Goal: Transaction & Acquisition: Purchase product/service

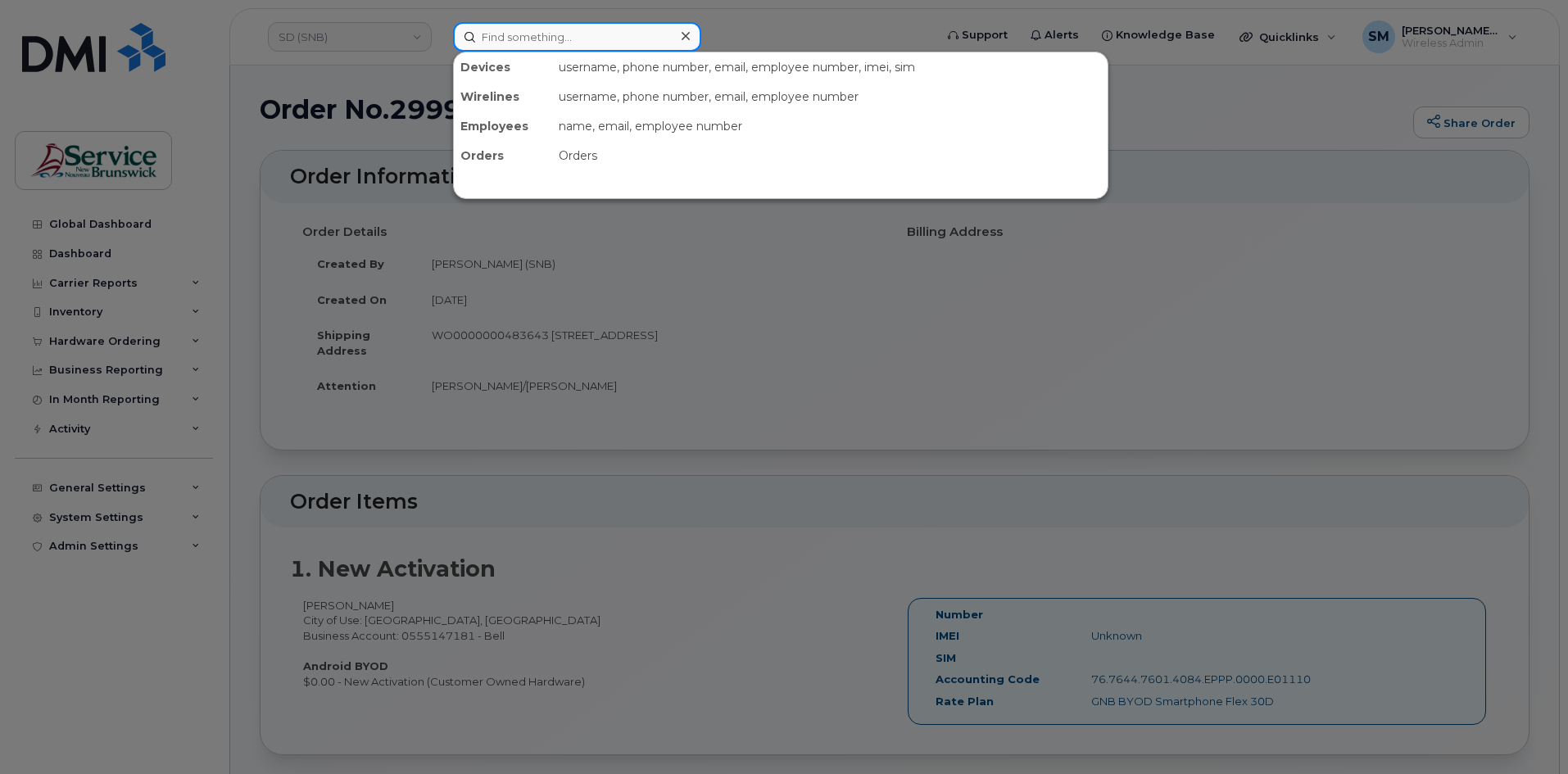
click at [520, 42] on input at bounding box center [578, 37] width 249 height 30
paste input "506-429-2677"
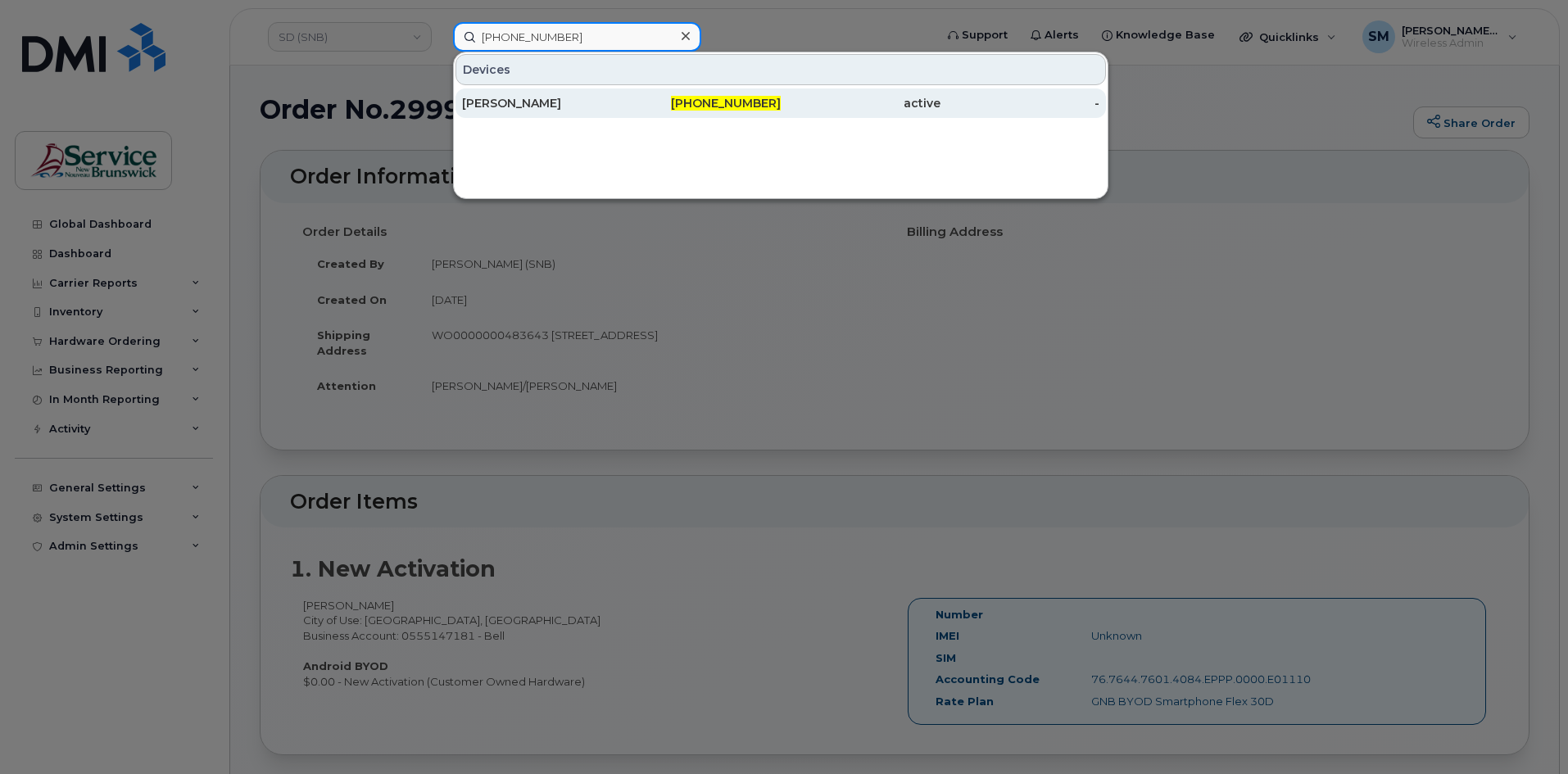
type input "506-429-2677"
click at [560, 98] on div "[PERSON_NAME]" at bounding box center [541, 104] width 160 height 17
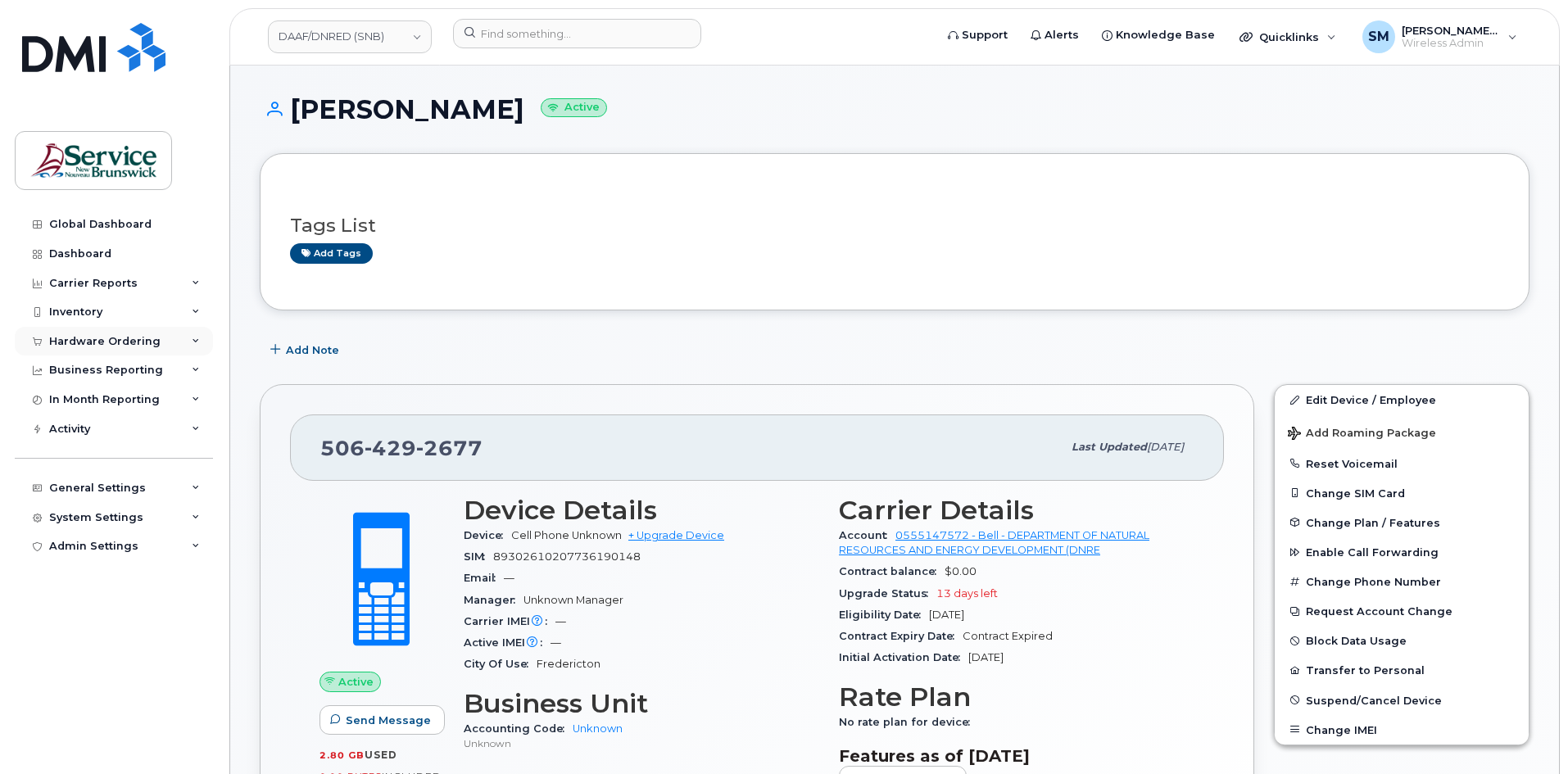
click at [121, 346] on div "Hardware Ordering" at bounding box center [104, 341] width 111 height 13
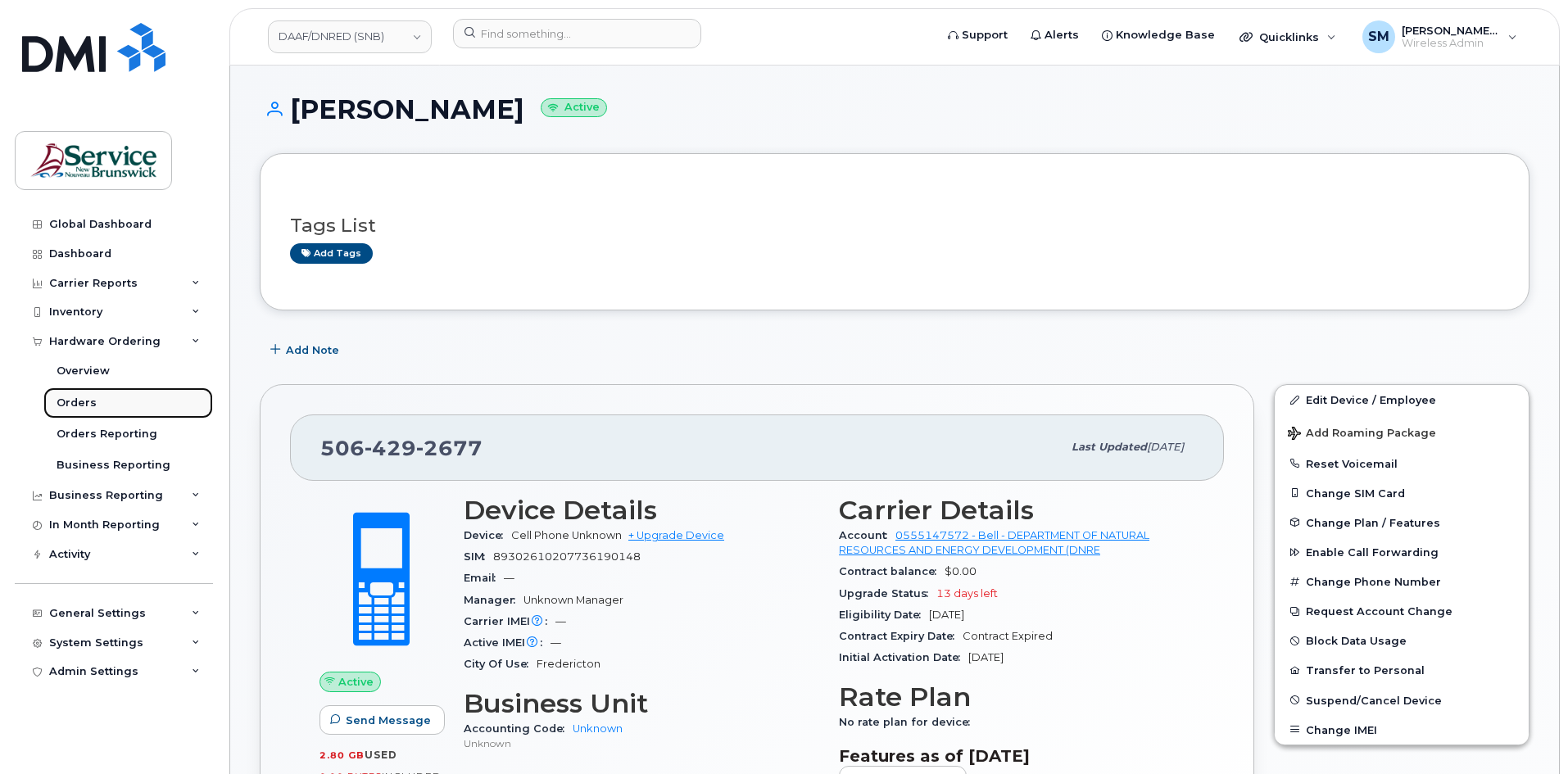
click at [132, 409] on link "Orders" at bounding box center [128, 404] width 170 height 31
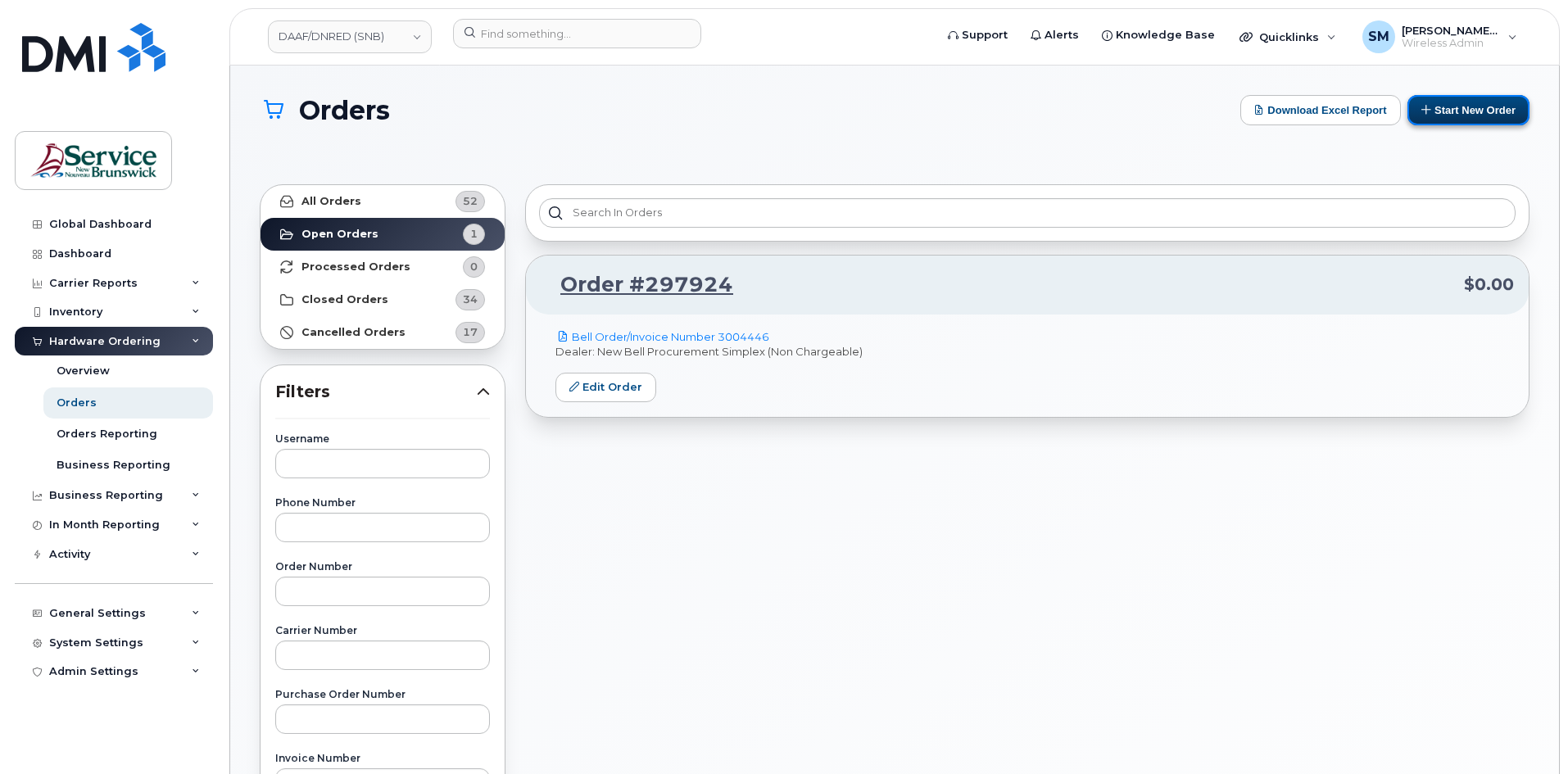
click at [1452, 108] on button "Start New Order" at bounding box center [1468, 110] width 122 height 31
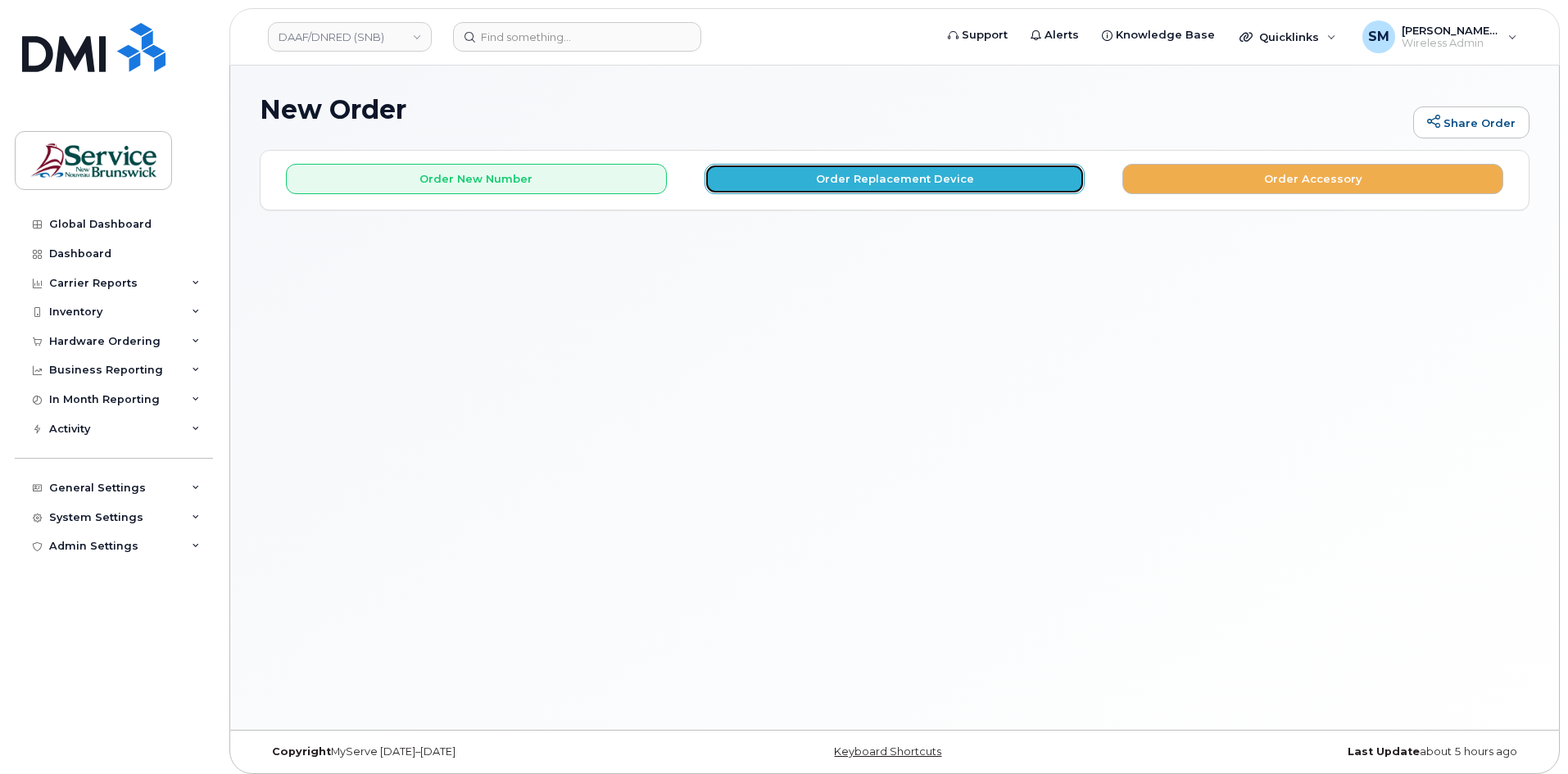
click at [874, 186] on button "Order Replacement Device" at bounding box center [895, 179] width 381 height 31
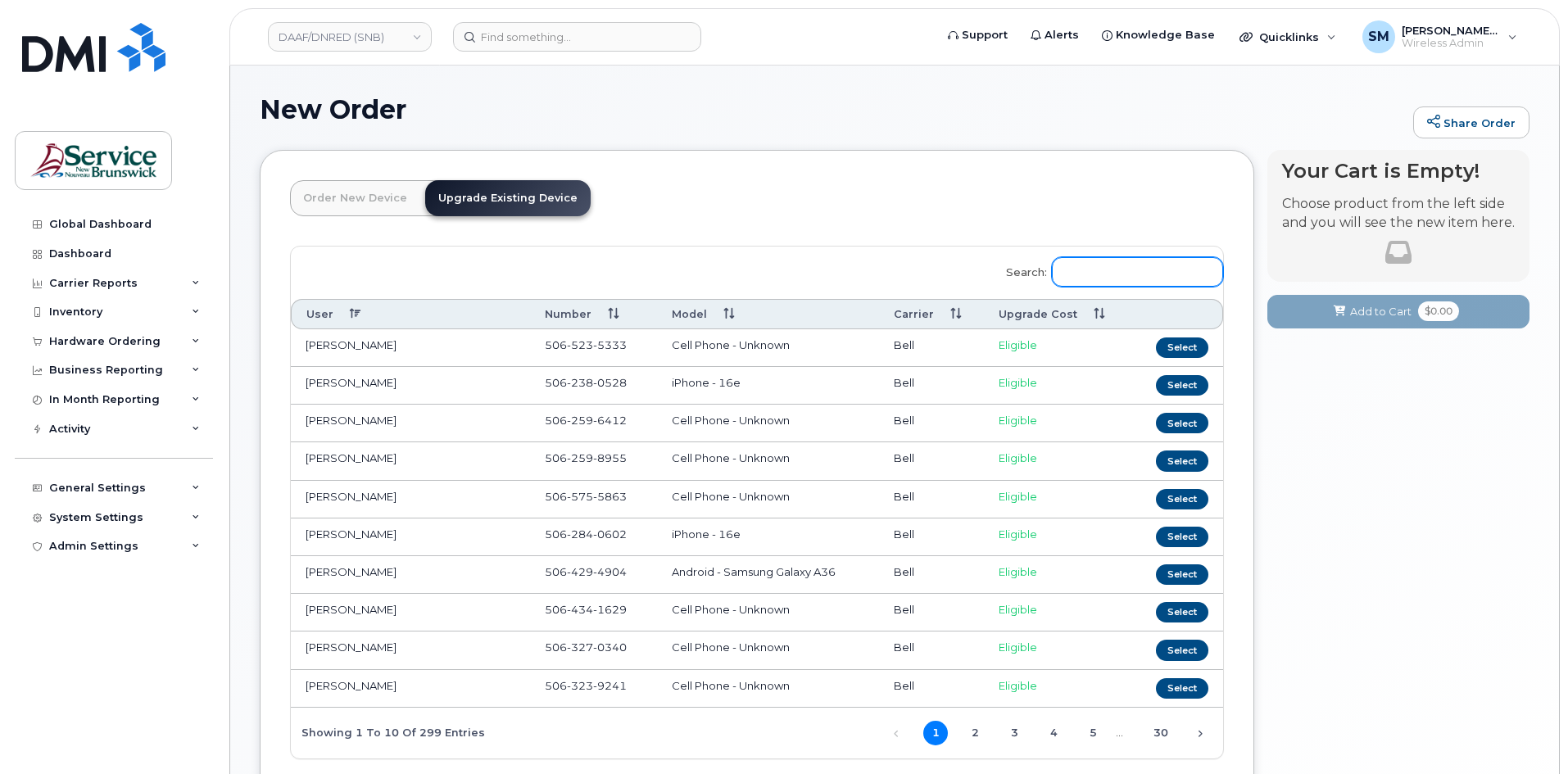
click at [1120, 273] on input "Search:" at bounding box center [1137, 272] width 172 height 30
paste input "506-429-2677"
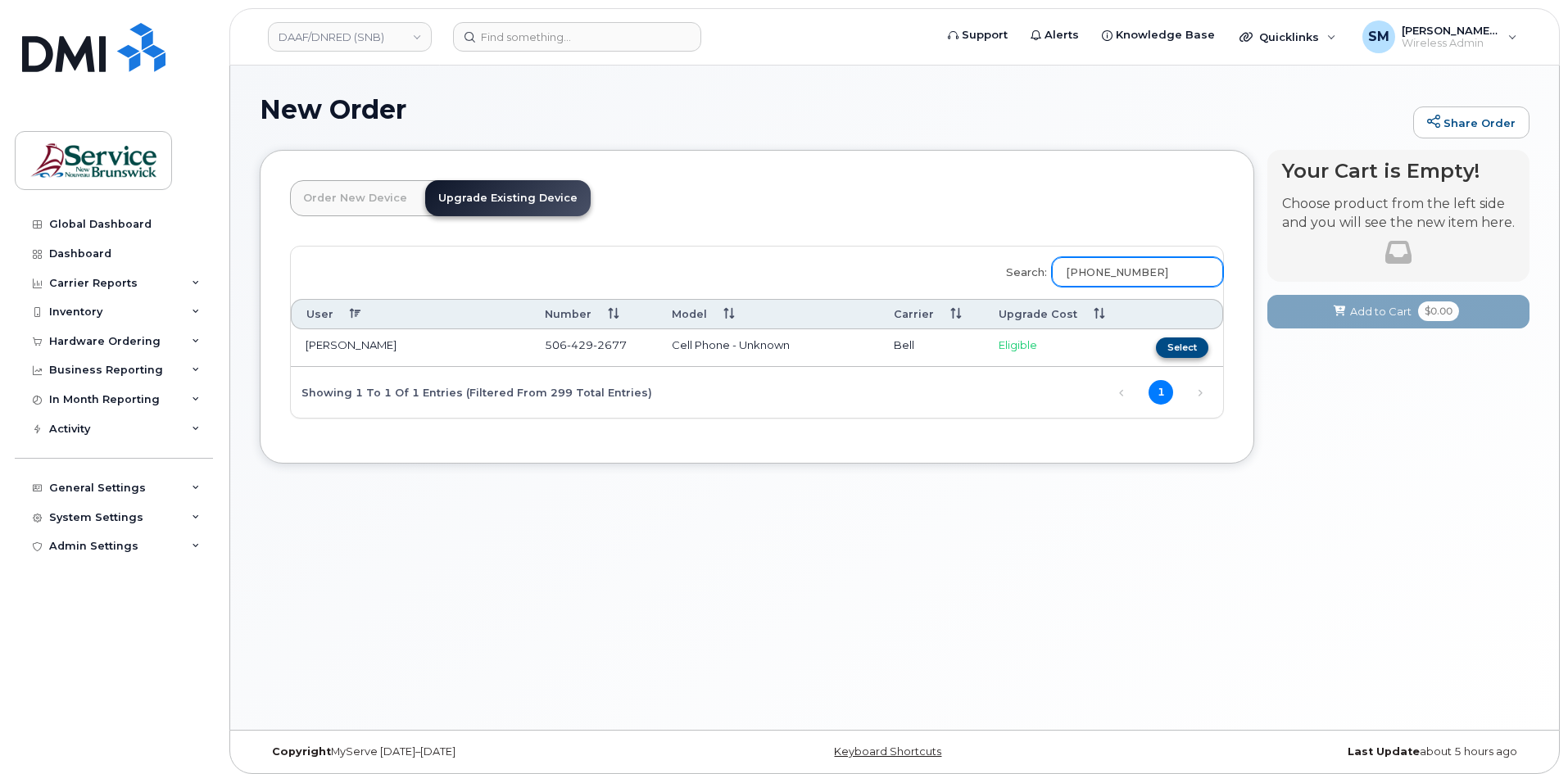
type input "506-429-2677"
click at [1194, 351] on button "Select" at bounding box center [1182, 347] width 52 height 21
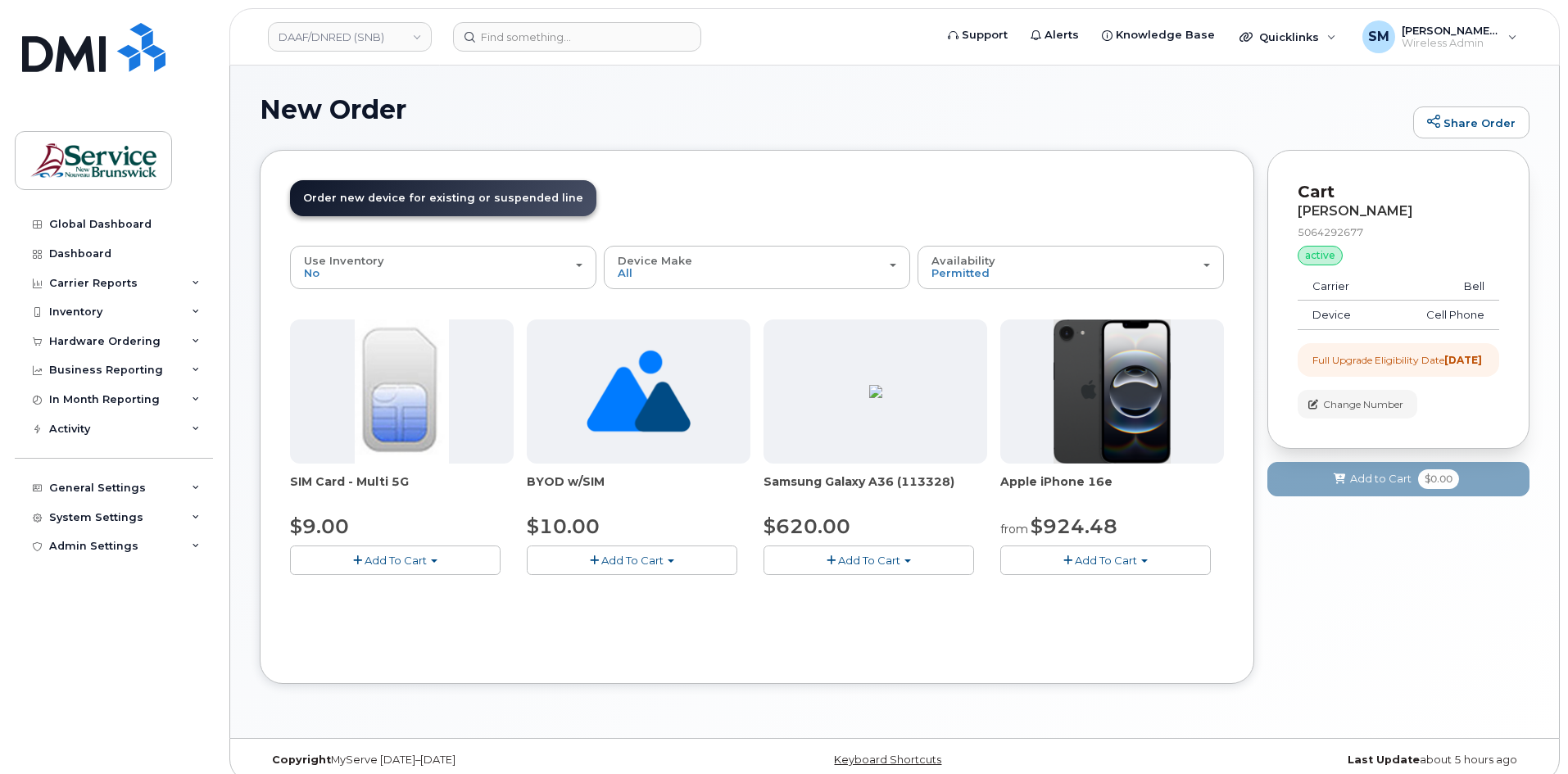
click at [1138, 565] on button "Add To Cart" at bounding box center [1106, 559] width 211 height 29
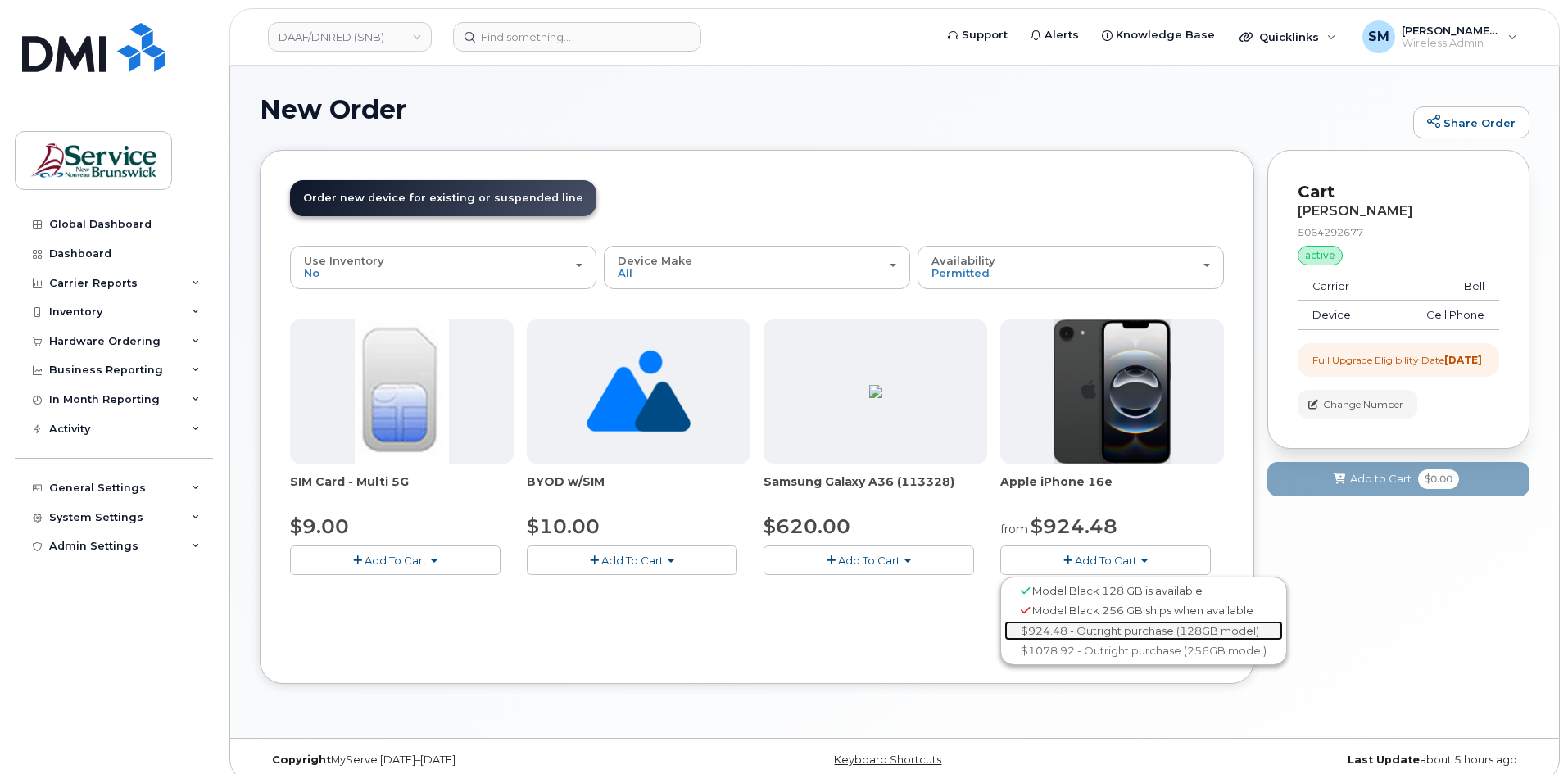
click at [1132, 631] on link "$924.48 - Outright purchase (128GB model)" at bounding box center [1144, 631] width 278 height 21
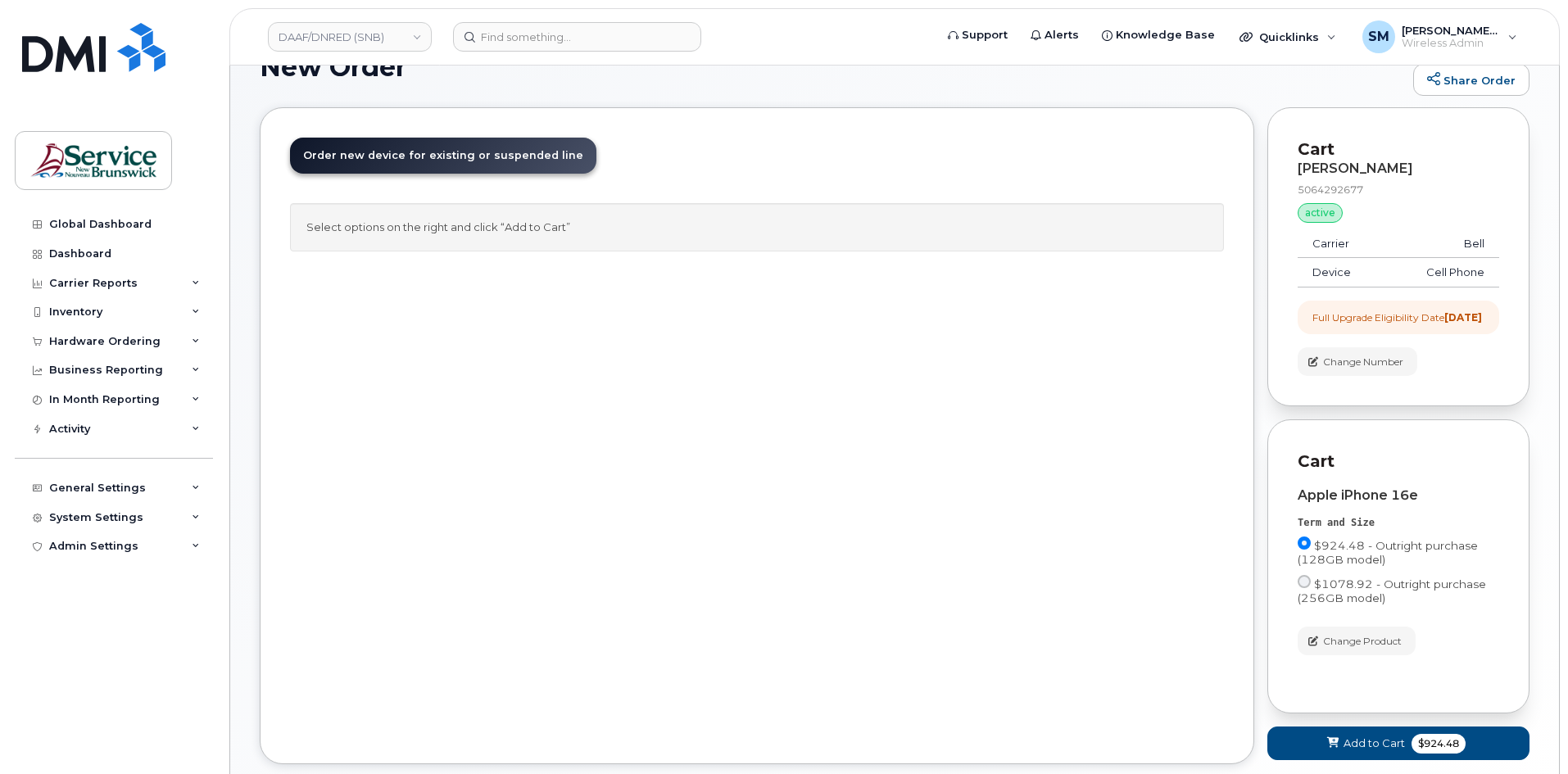
scroll to position [153, 0]
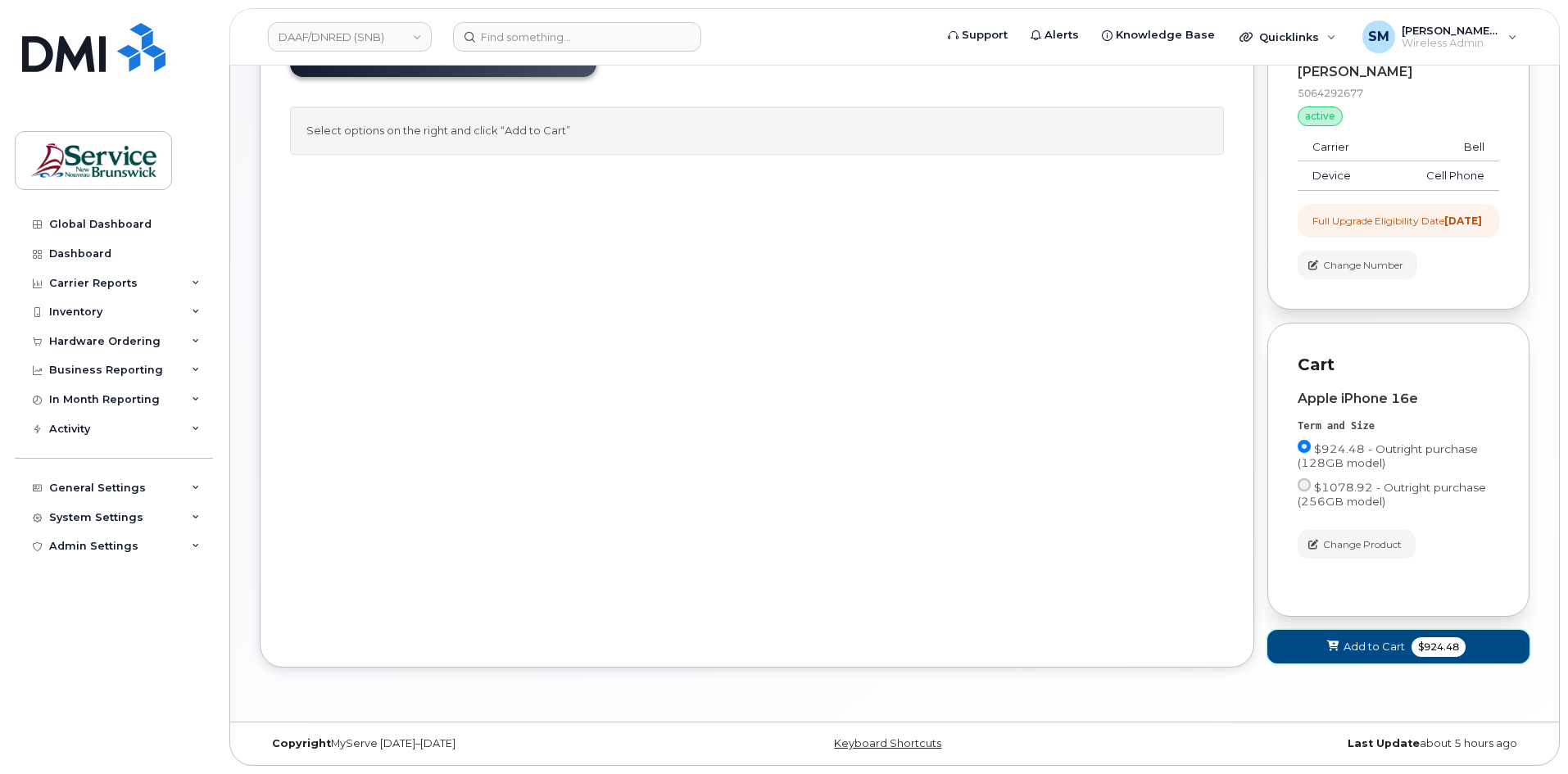
click at [1380, 638] on button "Add to Cart $924.48" at bounding box center [1398, 646] width 262 height 34
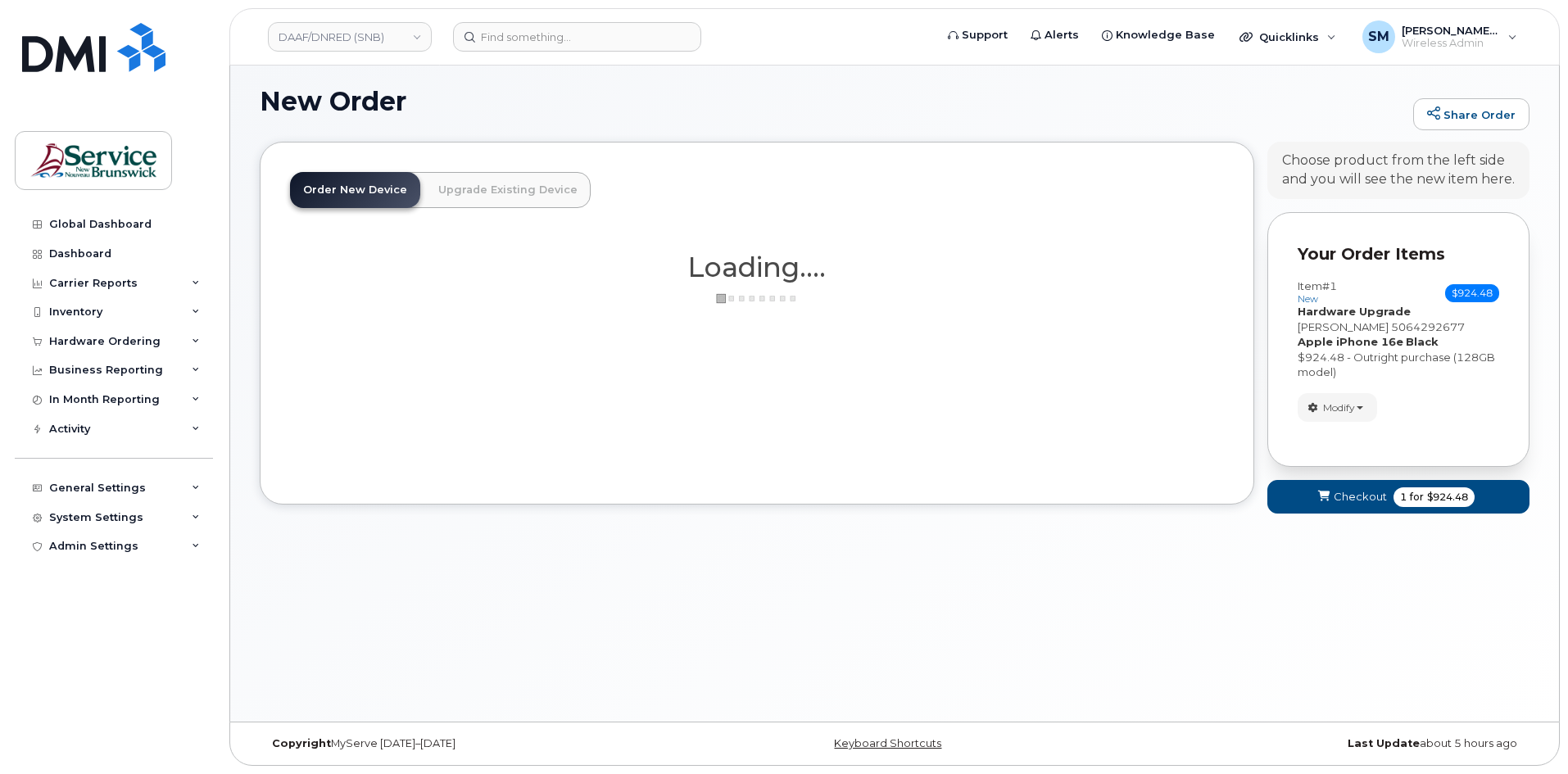
scroll to position [17, 0]
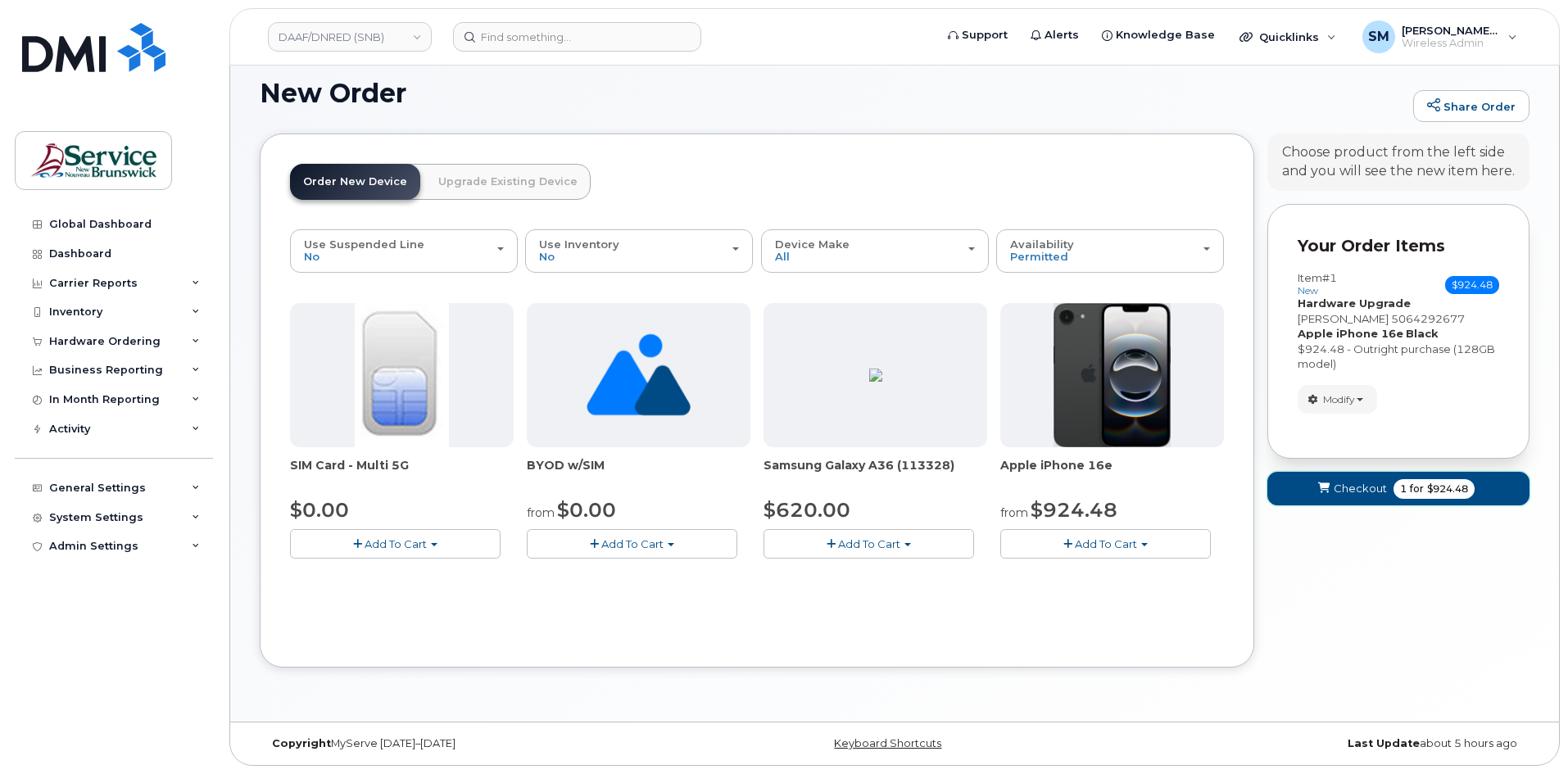
click at [1372, 483] on span "Checkout" at bounding box center [1360, 488] width 53 height 16
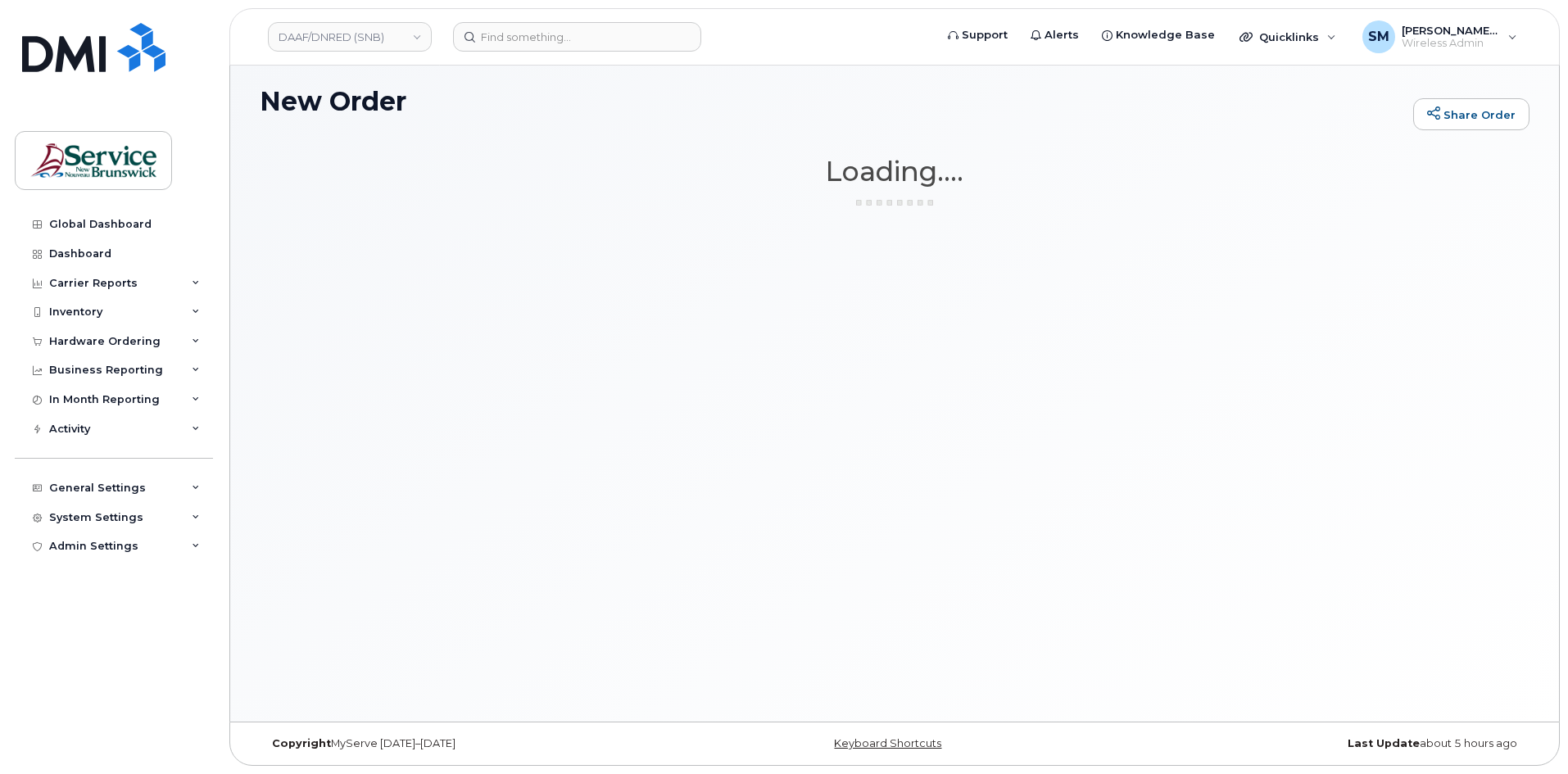
scroll to position [8, 0]
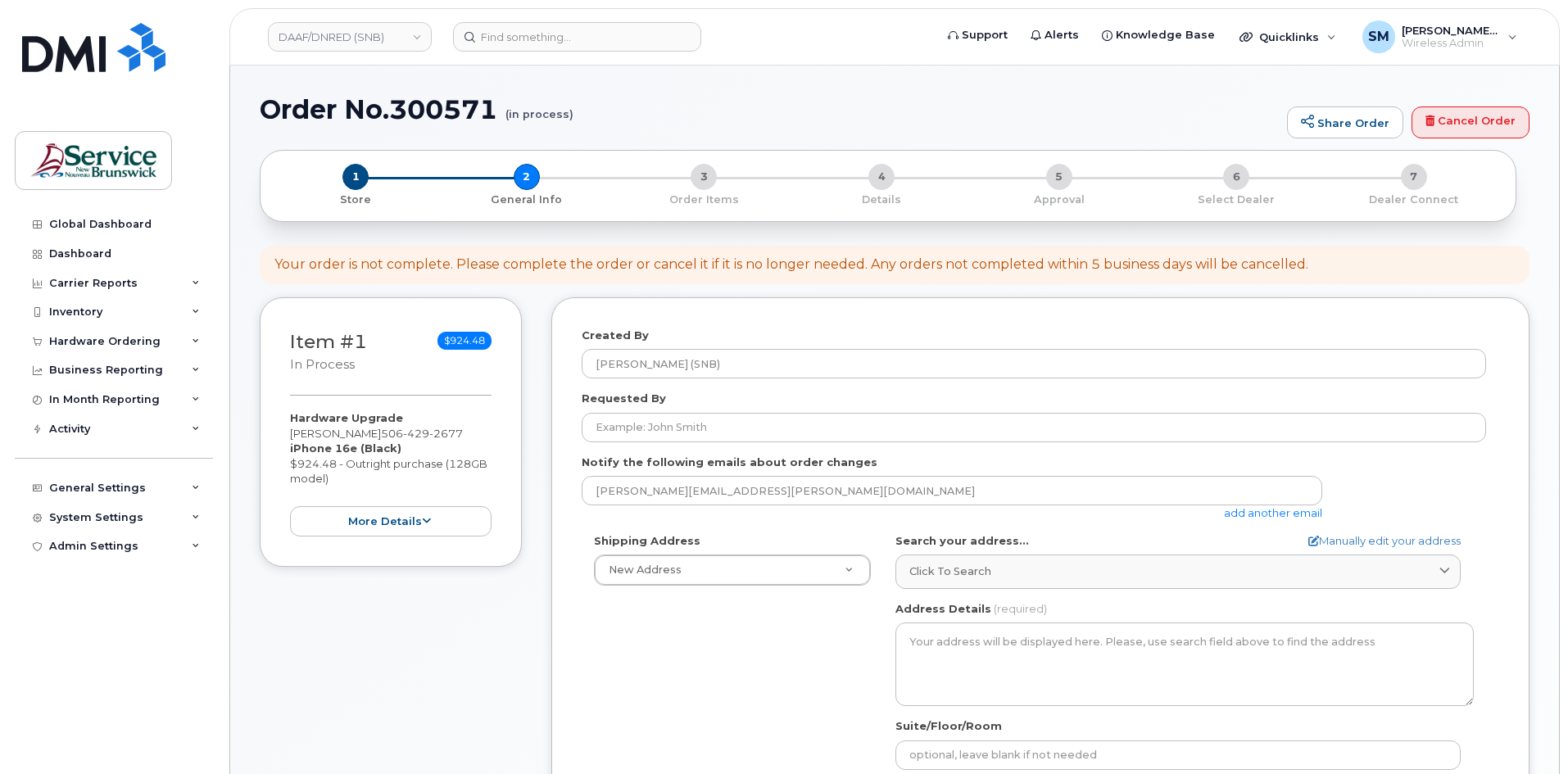
select select
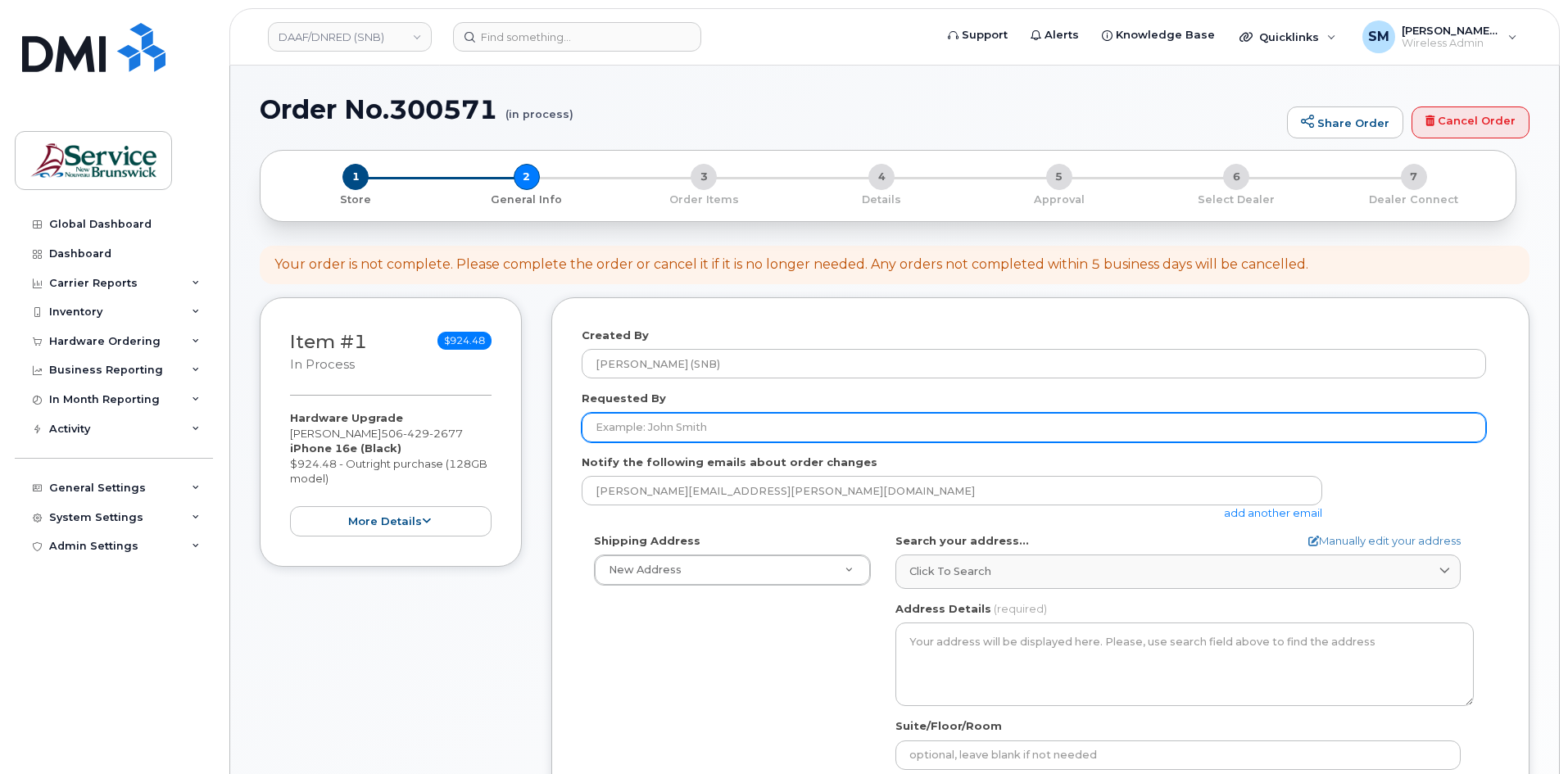
click at [873, 423] on input "Requested By" at bounding box center [1033, 428] width 904 height 30
paste input "[PERSON_NAME][EMAIL_ADDRESS][PERSON_NAME][DOMAIN_NAME]"
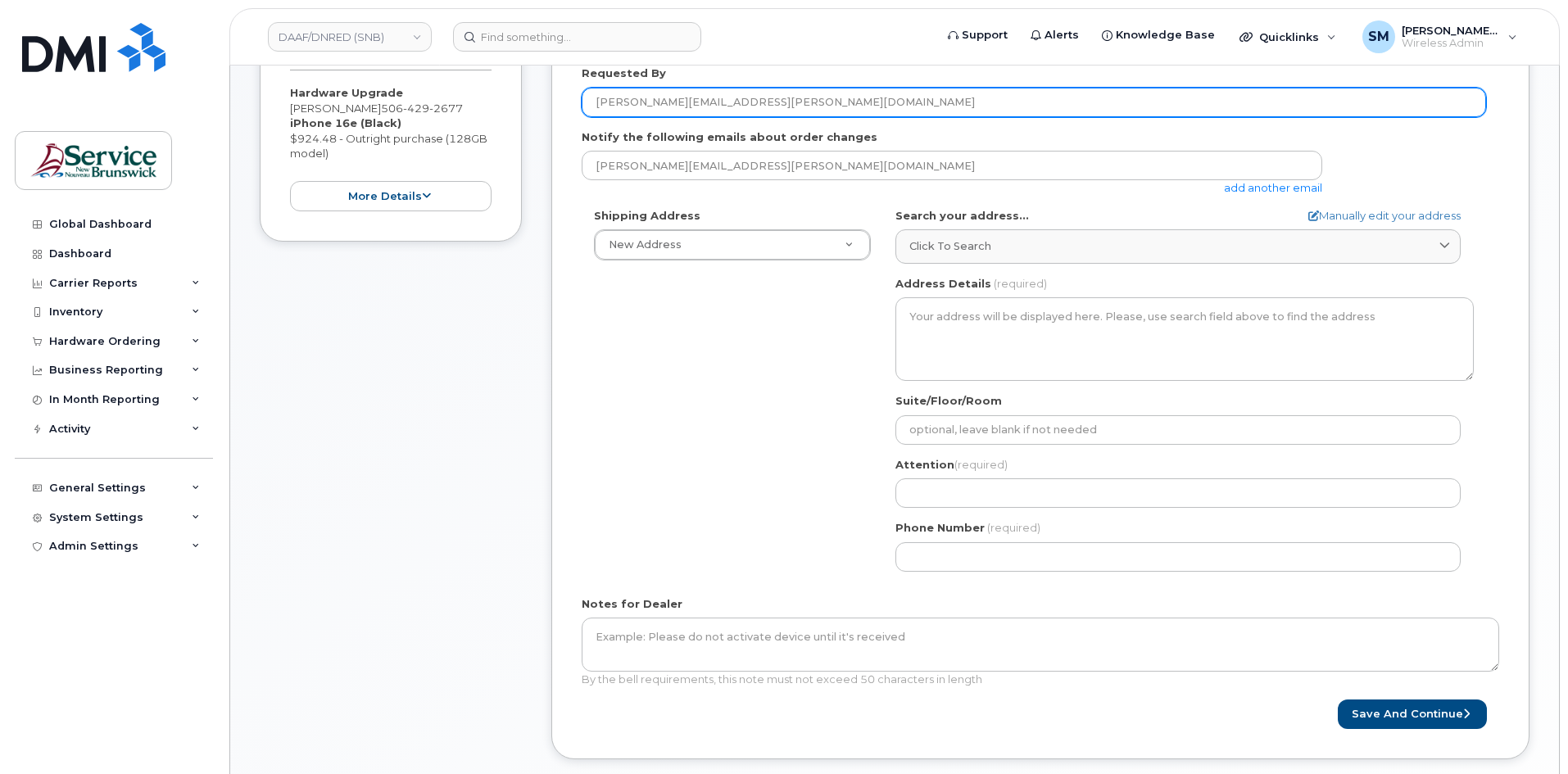
scroll to position [327, 0]
type input "[PERSON_NAME][EMAIL_ADDRESS][PERSON_NAME][DOMAIN_NAME]"
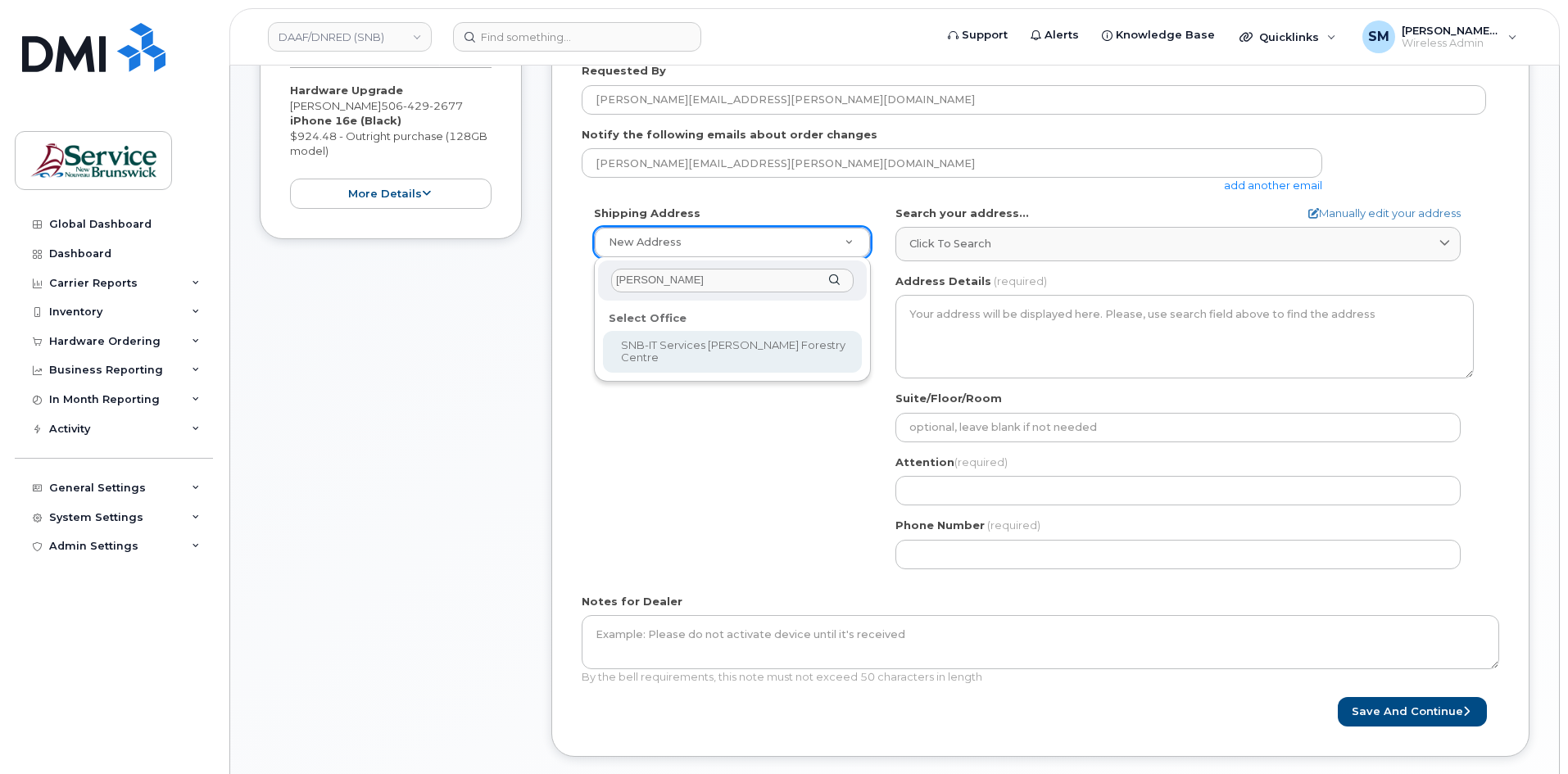
type input "hugh"
select select
type textarea "1350 Regent St, Room 027 Fredericton New Brunswick E3C 2G6"
type input "[PERSON_NAME]"
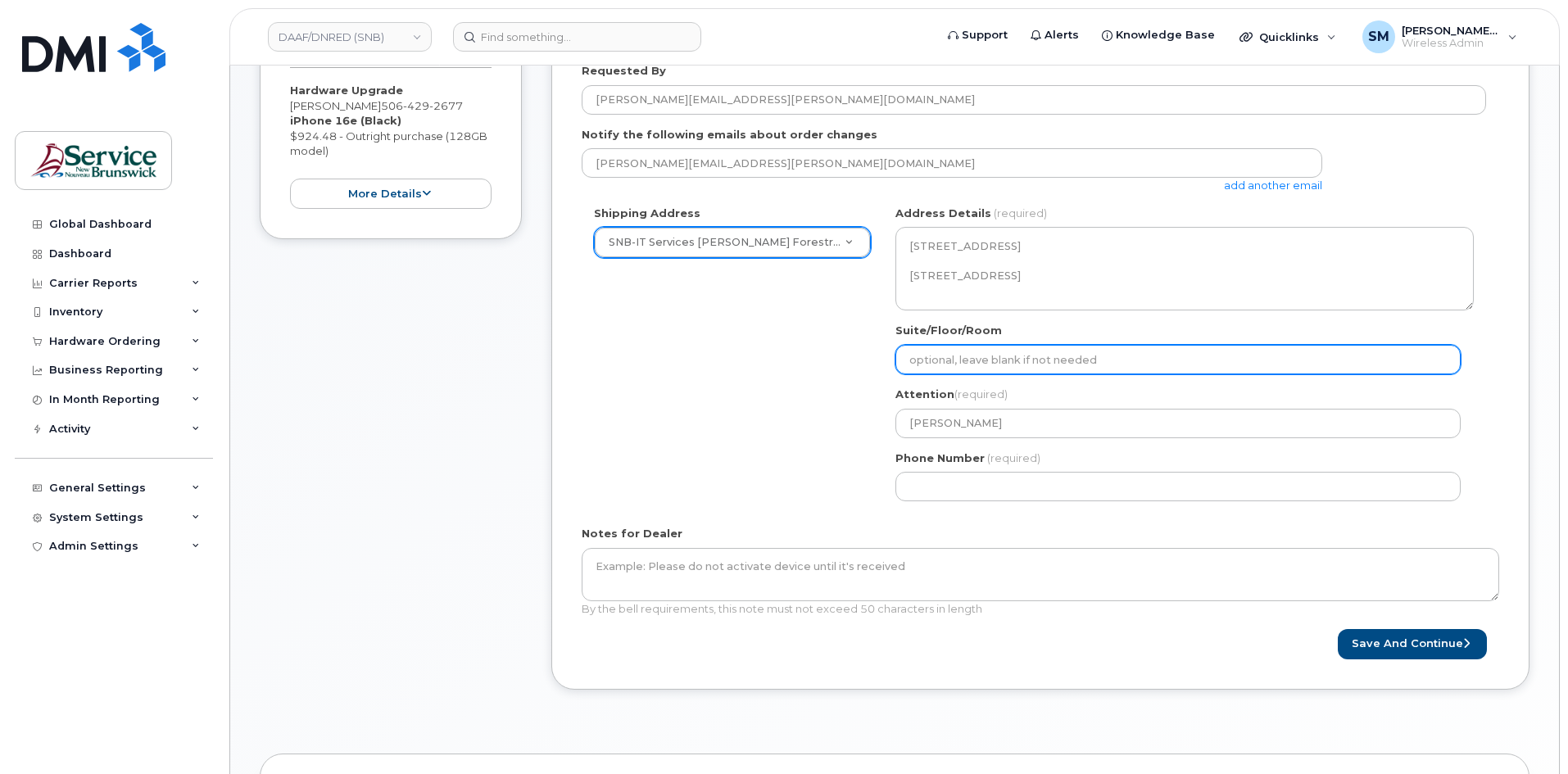
click at [1117, 360] on input "Suite/Floor/Room" at bounding box center [1178, 360] width 565 height 30
paste input "WO0000000487990"
select select
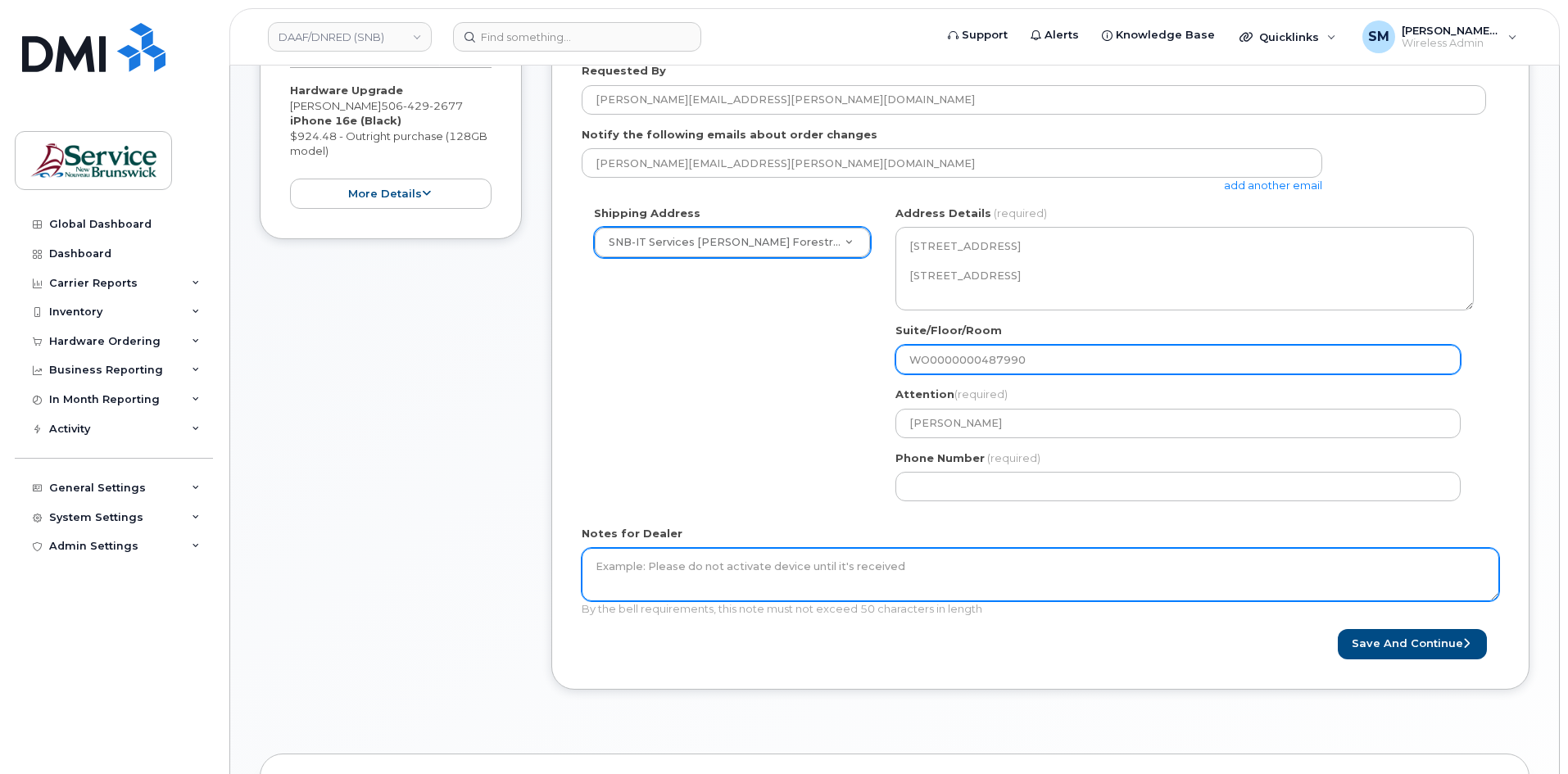
type input "WO0000000487990"
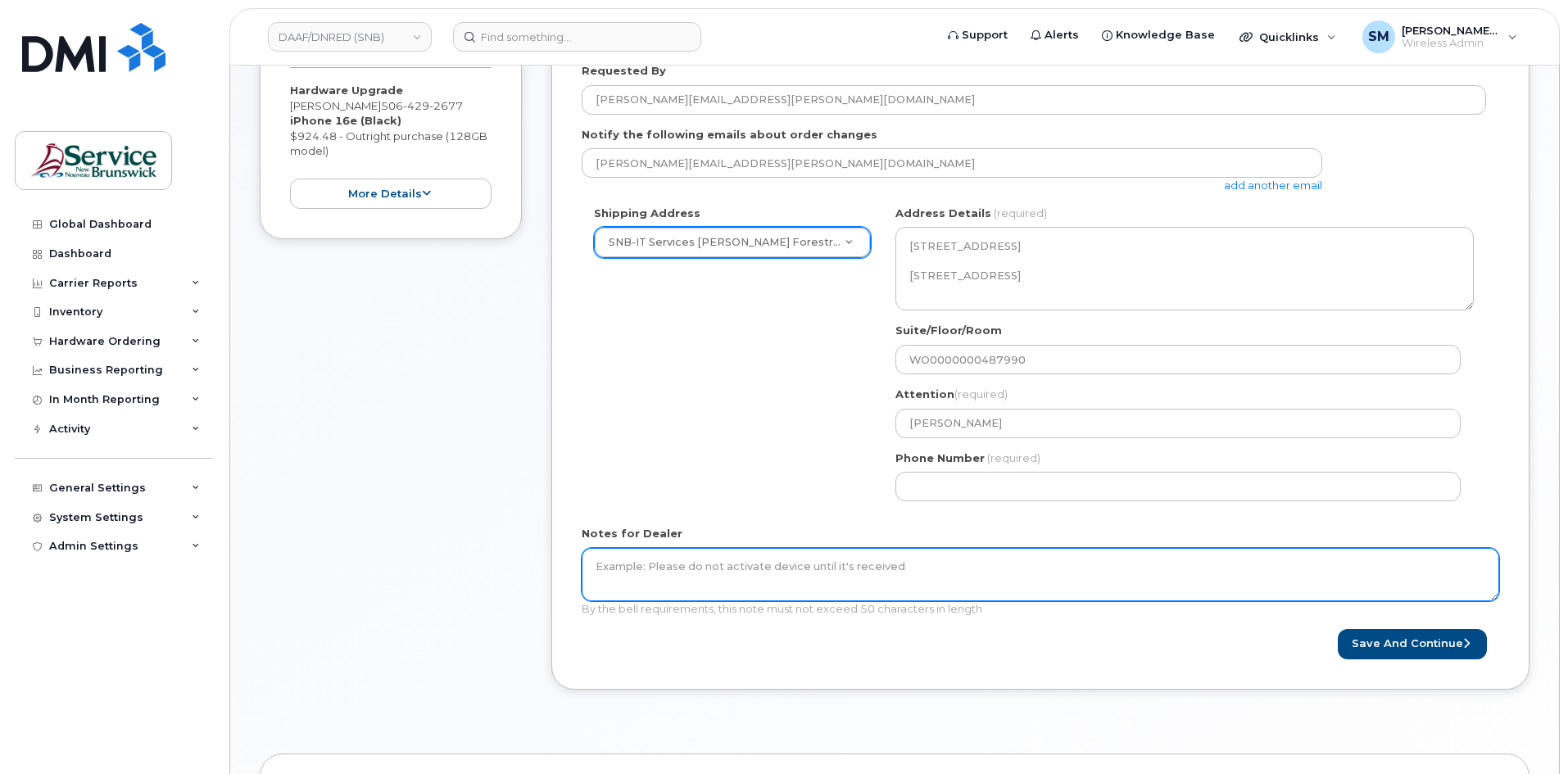
click at [946, 583] on textarea "Notes for Dealer" at bounding box center [1040, 574] width 917 height 54
paste textarea "WO0000000487990"
type textarea "WO0000000487990"
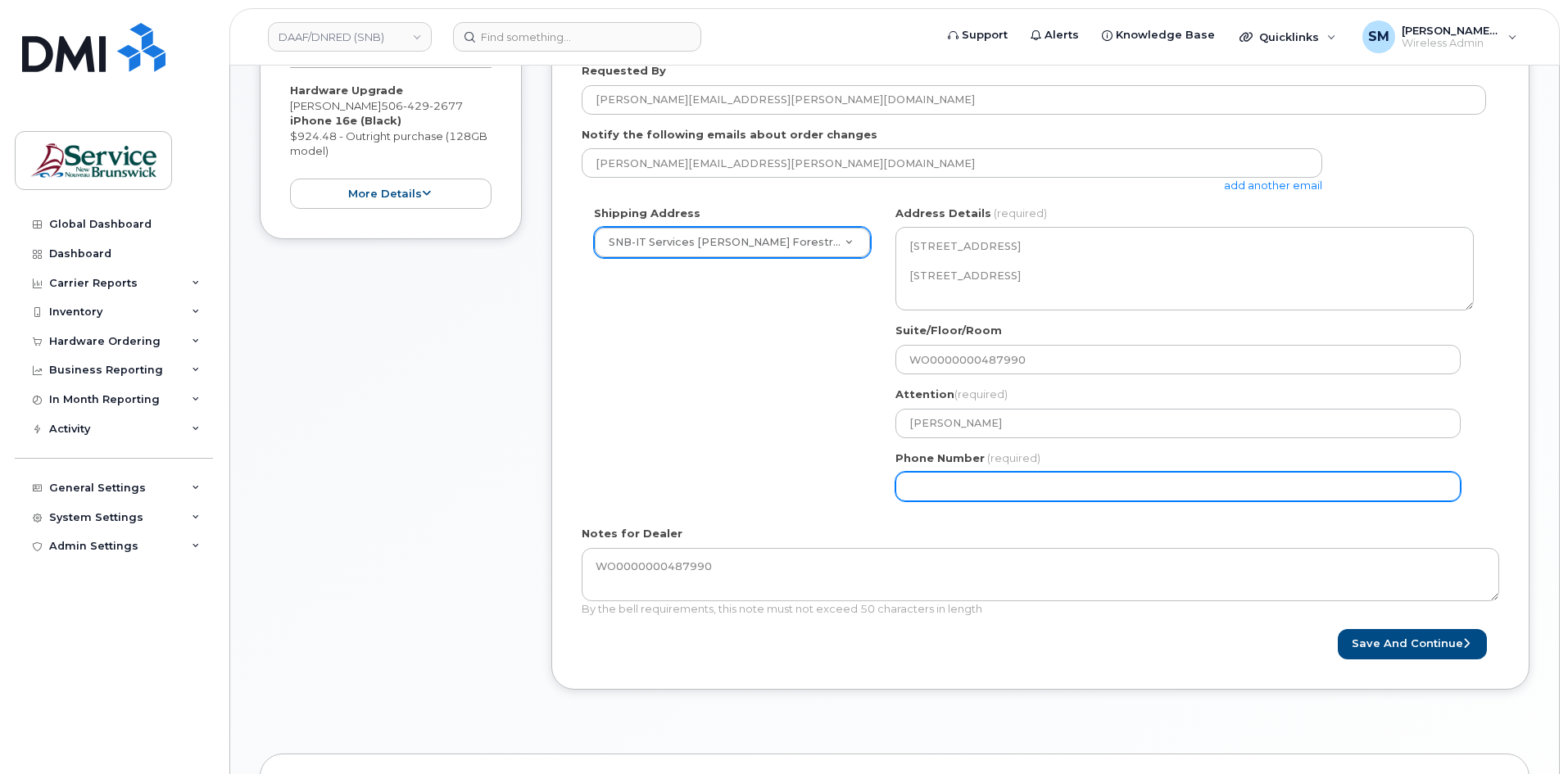
click at [964, 488] on input "Phone Number" at bounding box center [1178, 486] width 565 height 30
select select
type input "506639633"
select select
type input "5066396338"
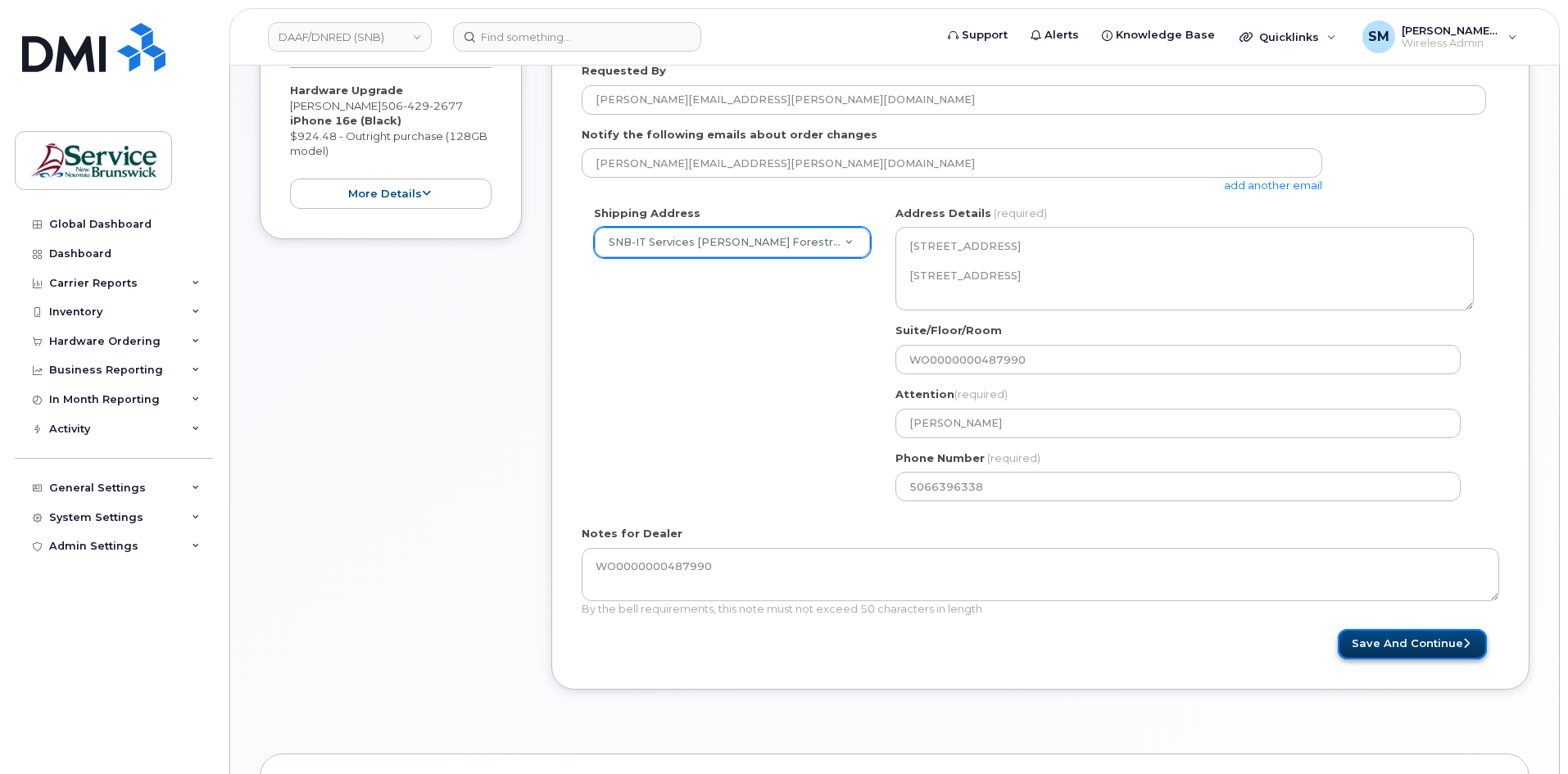
click at [1445, 639] on button "Save and Continue" at bounding box center [1412, 644] width 149 height 31
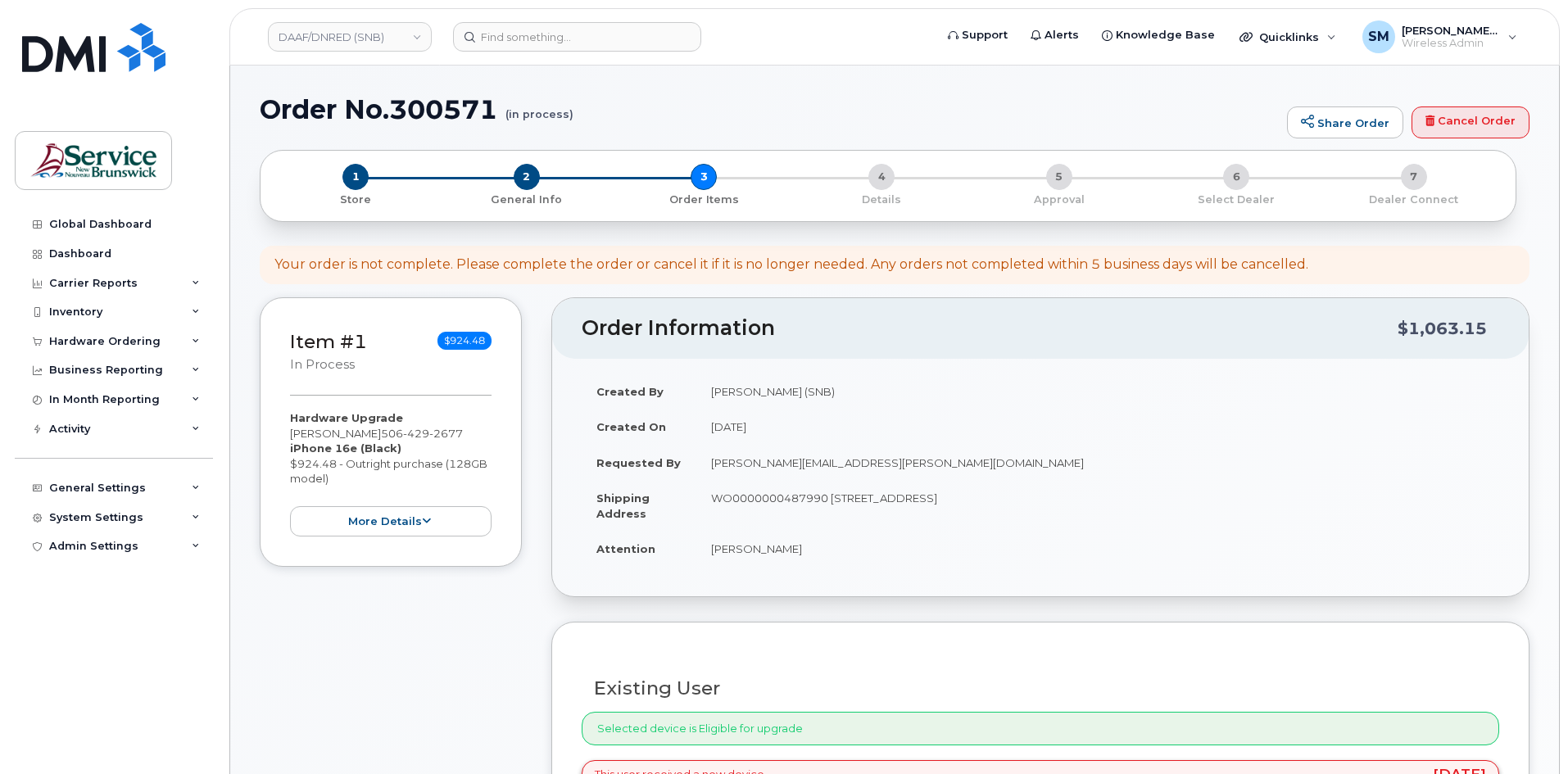
select select
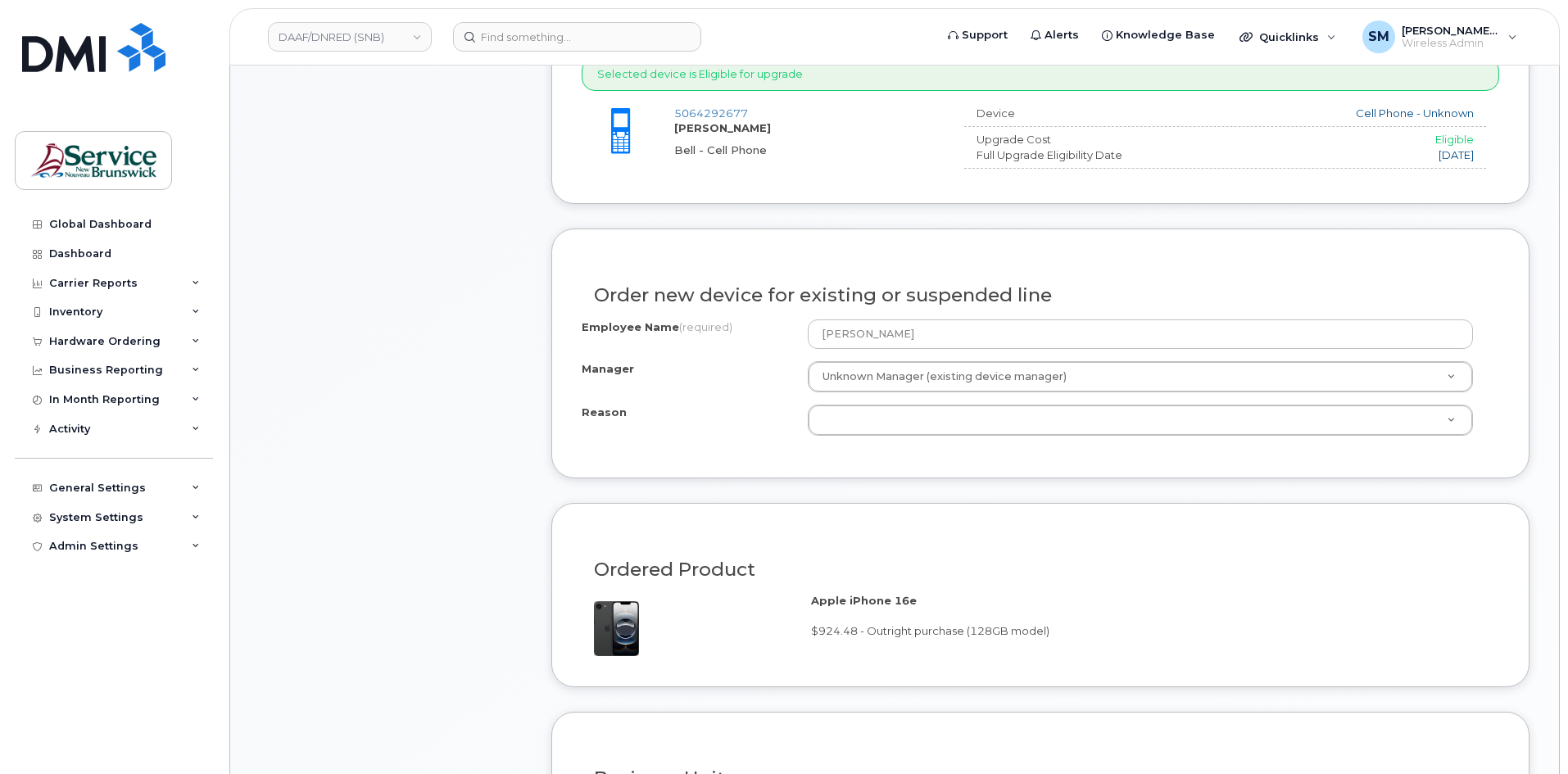
scroll to position [655, 0]
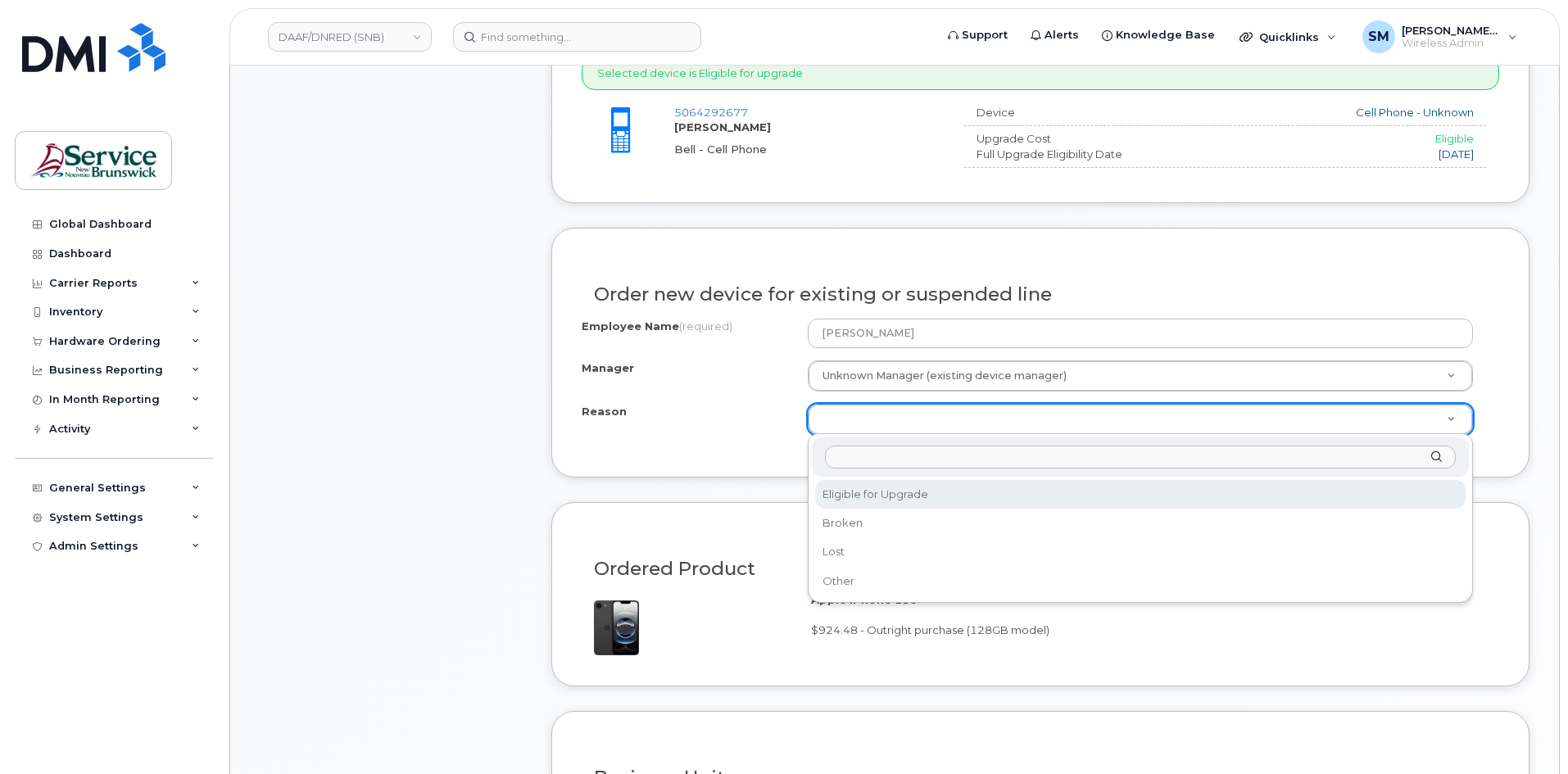
select select "eligible_for_upgrade"
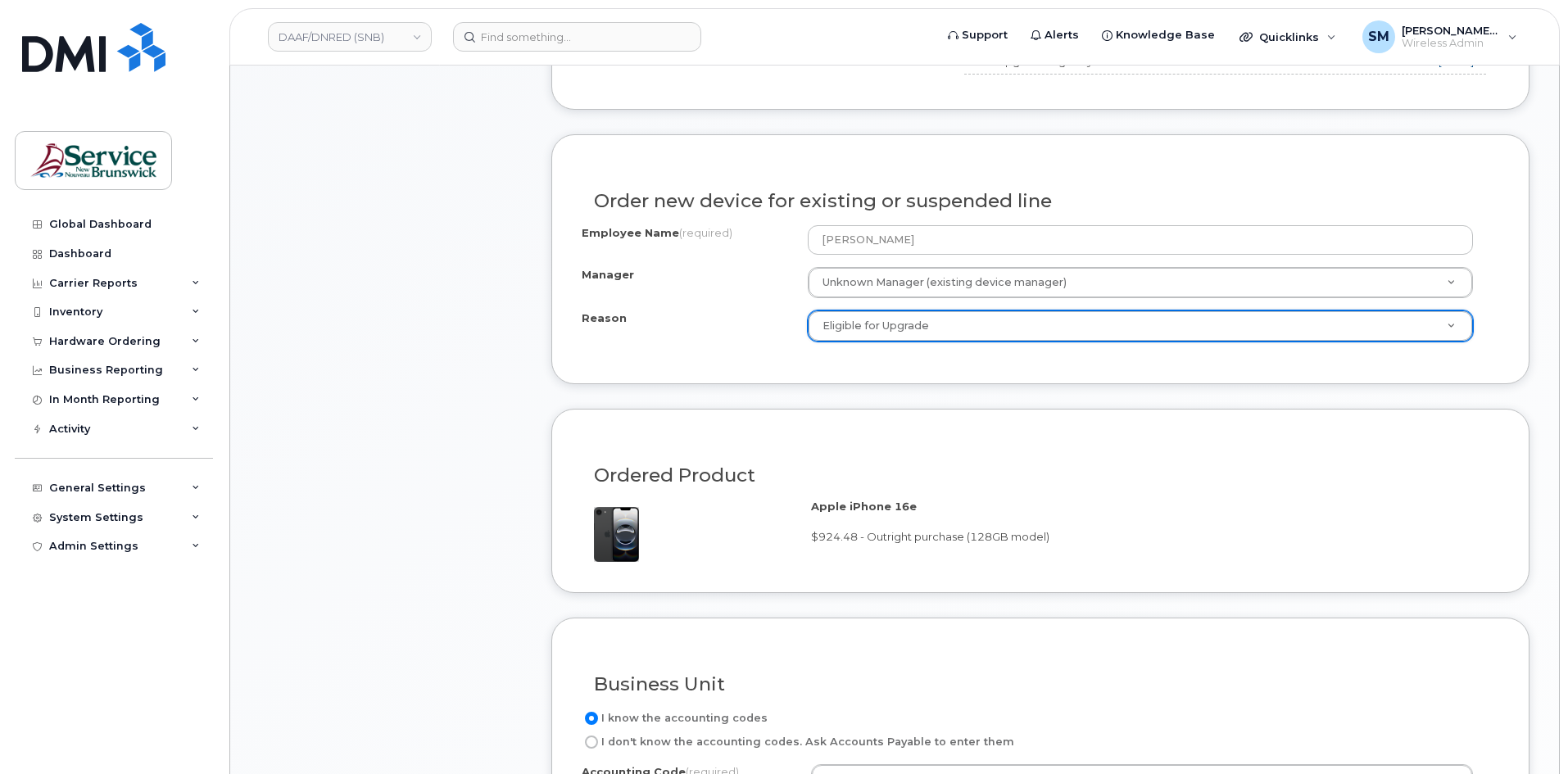
scroll to position [983, 0]
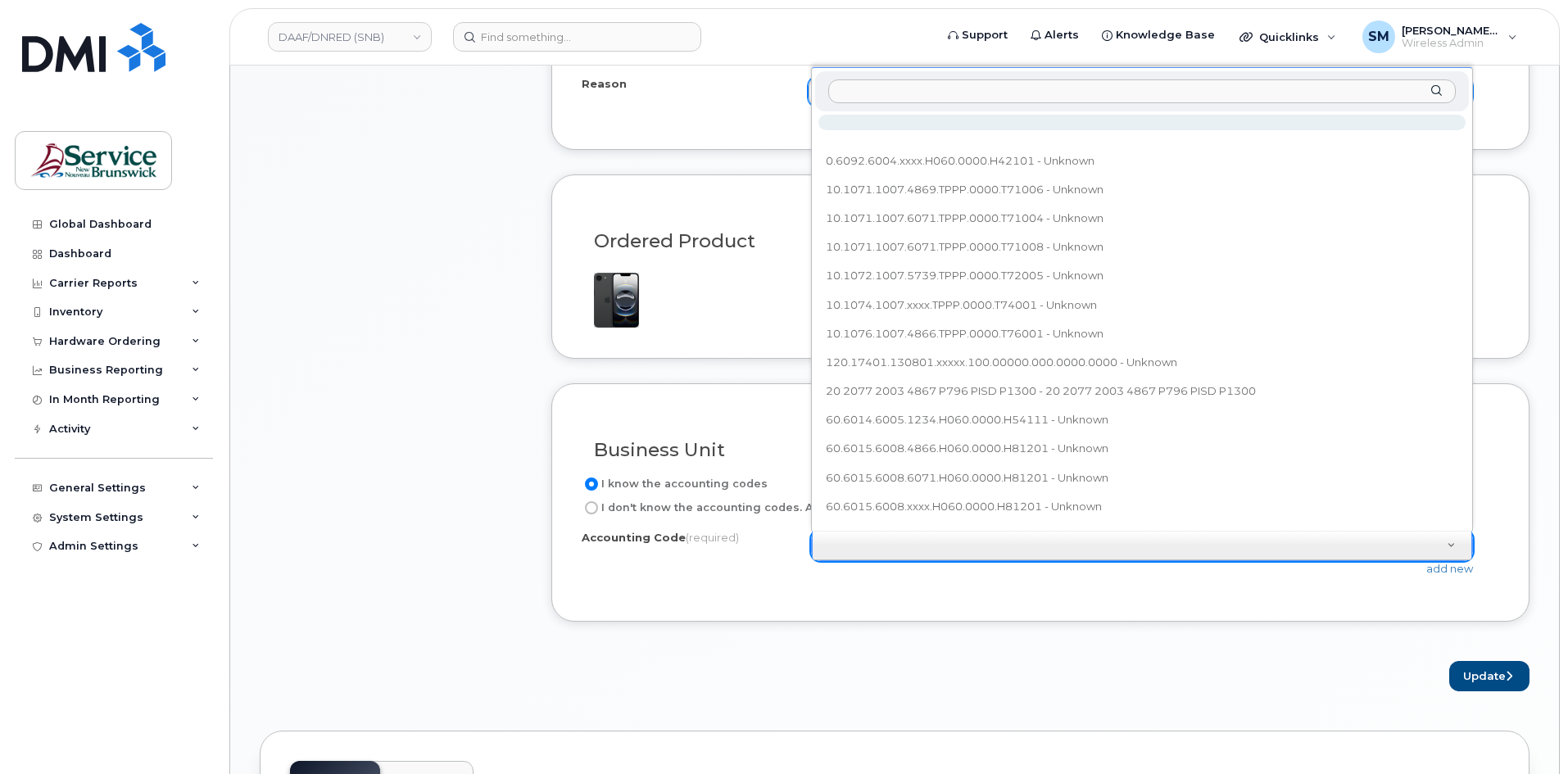
type input "60.6041.6005.6071.H060.0000.H57213"
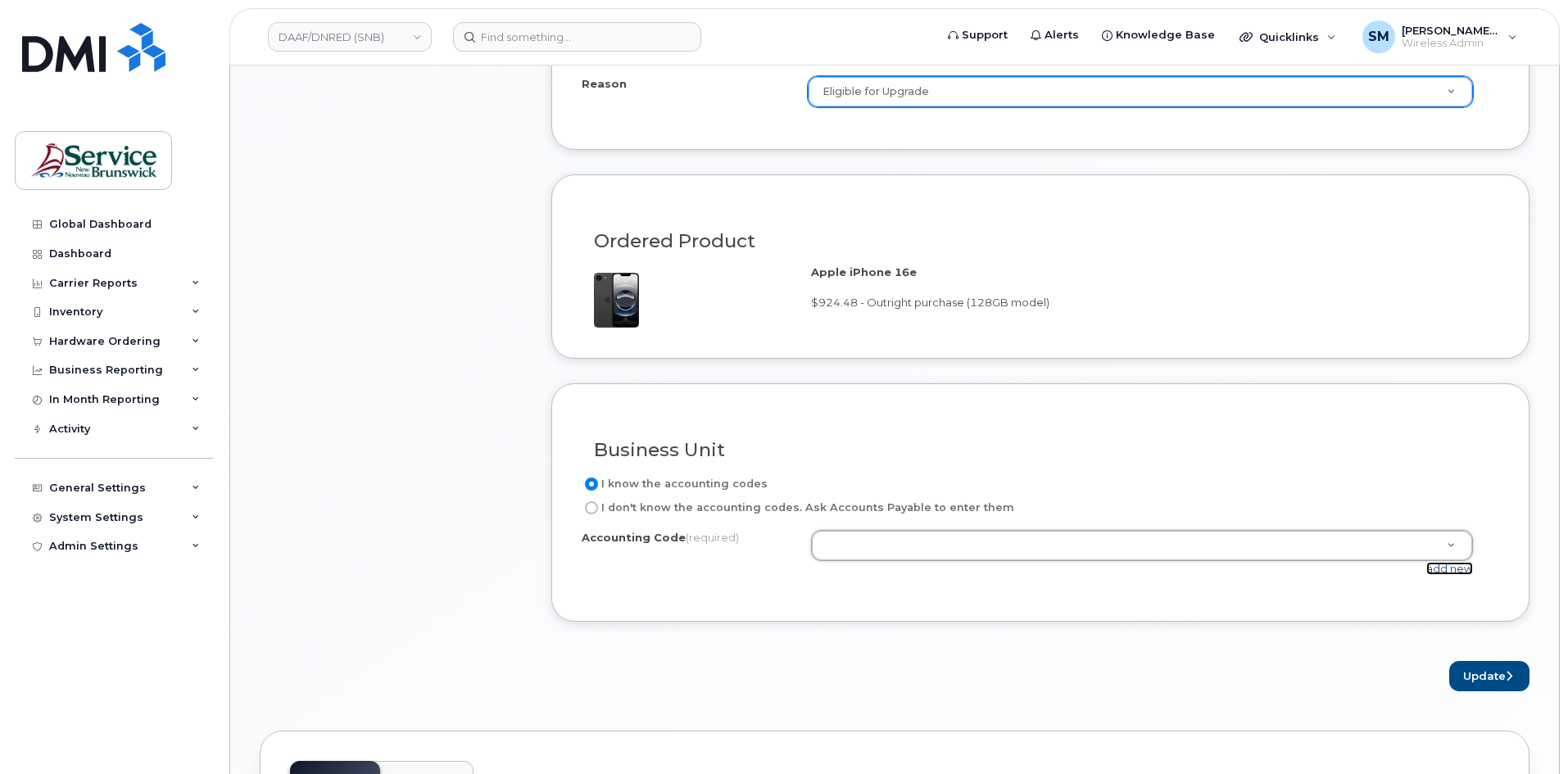
click at [1449, 570] on link "add new" at bounding box center [1449, 568] width 46 height 13
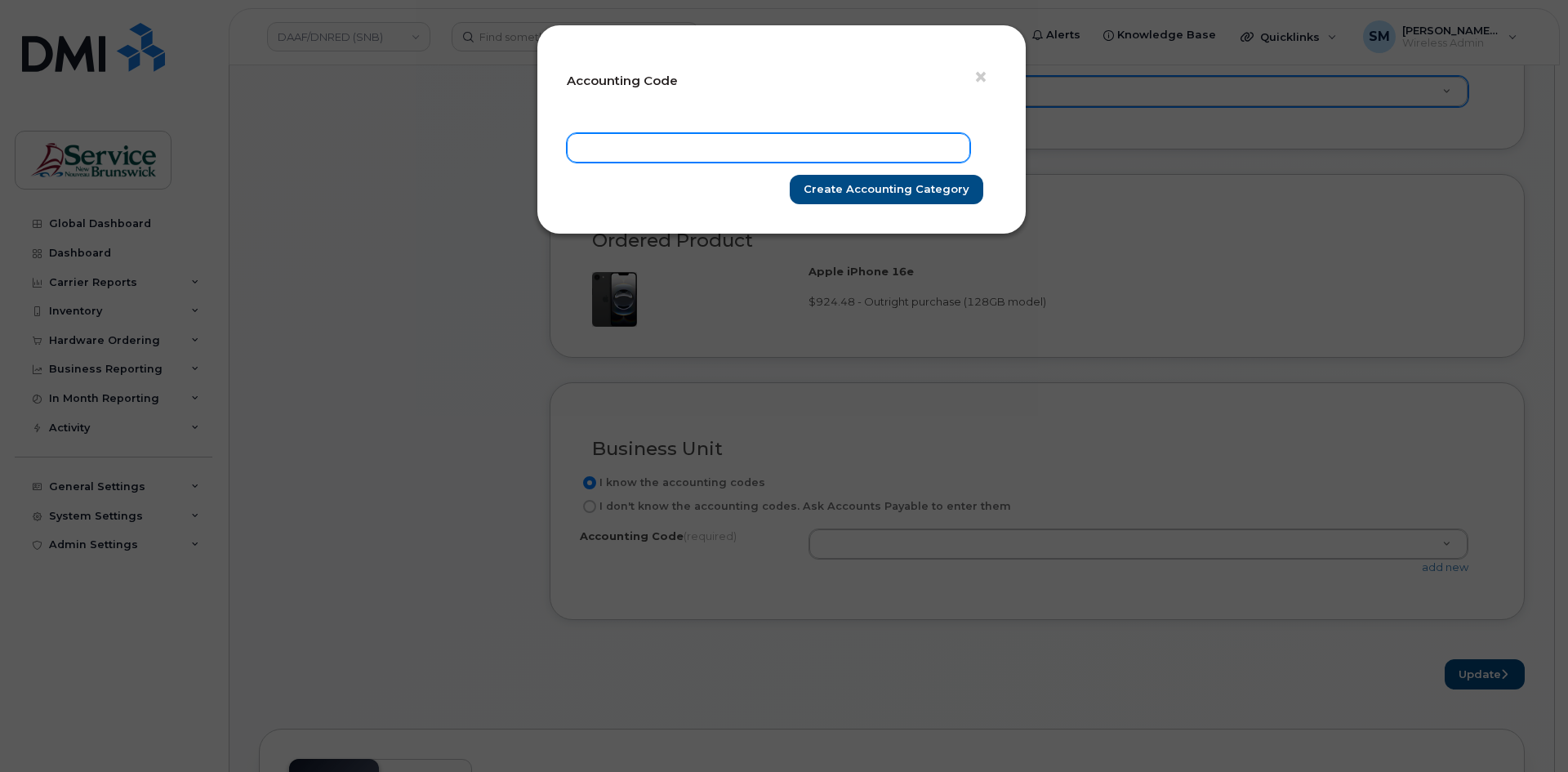
click at [791, 141] on input "text" at bounding box center [768, 148] width 403 height 30
paste input "60.6041.6005.6071.H060.0000.H57213"
type input "60.6041.6005.6071.H060.0000.H57213"
click at [925, 207] on div "× Accounting Code 60.6041.6005.6071.H060.0000.H57213 Create Accounting category" at bounding box center [781, 130] width 490 height 210
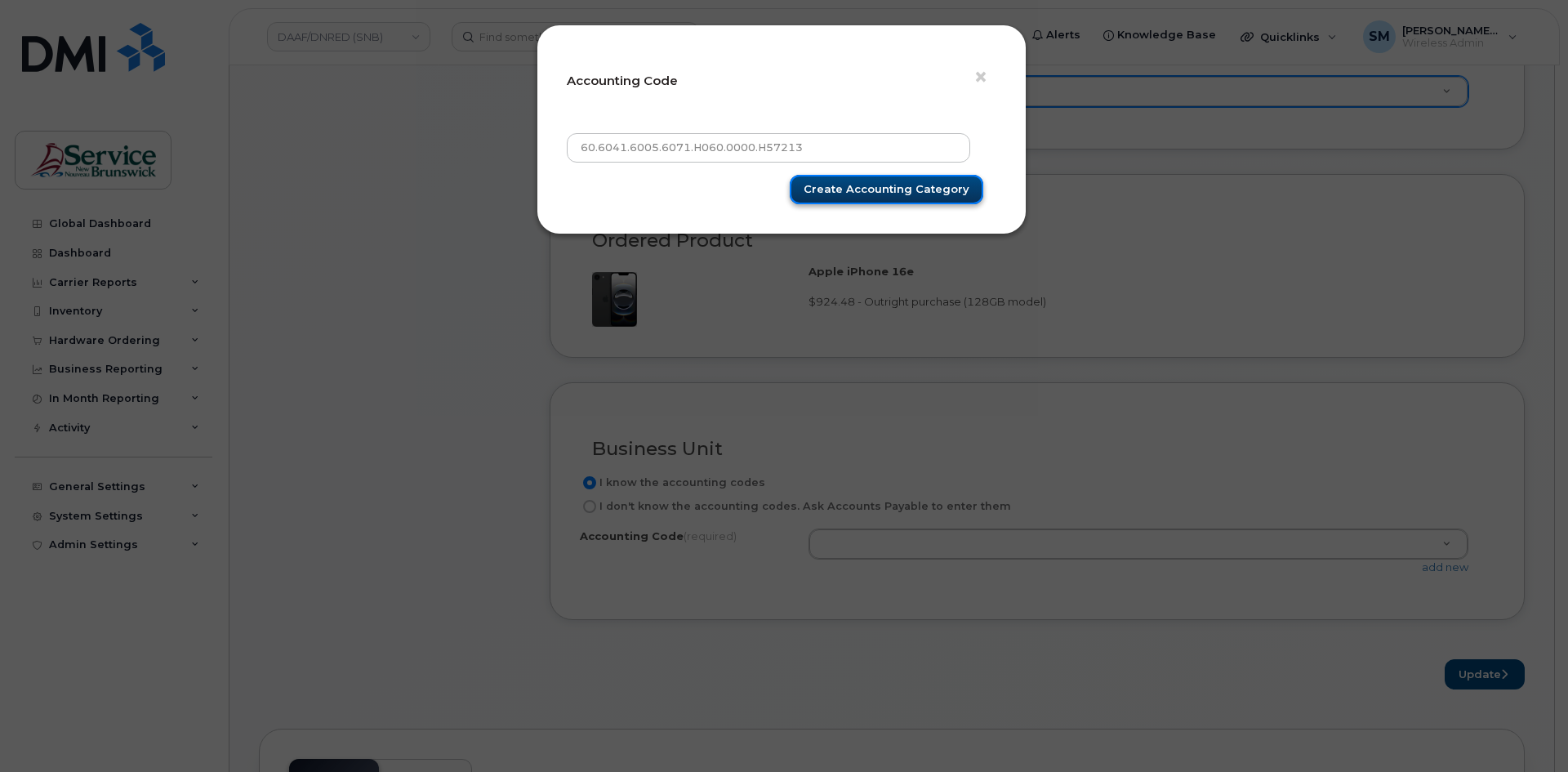
click at [930, 189] on input "Create Accounting category" at bounding box center [886, 190] width 193 height 31
type input "Create Accounting category"
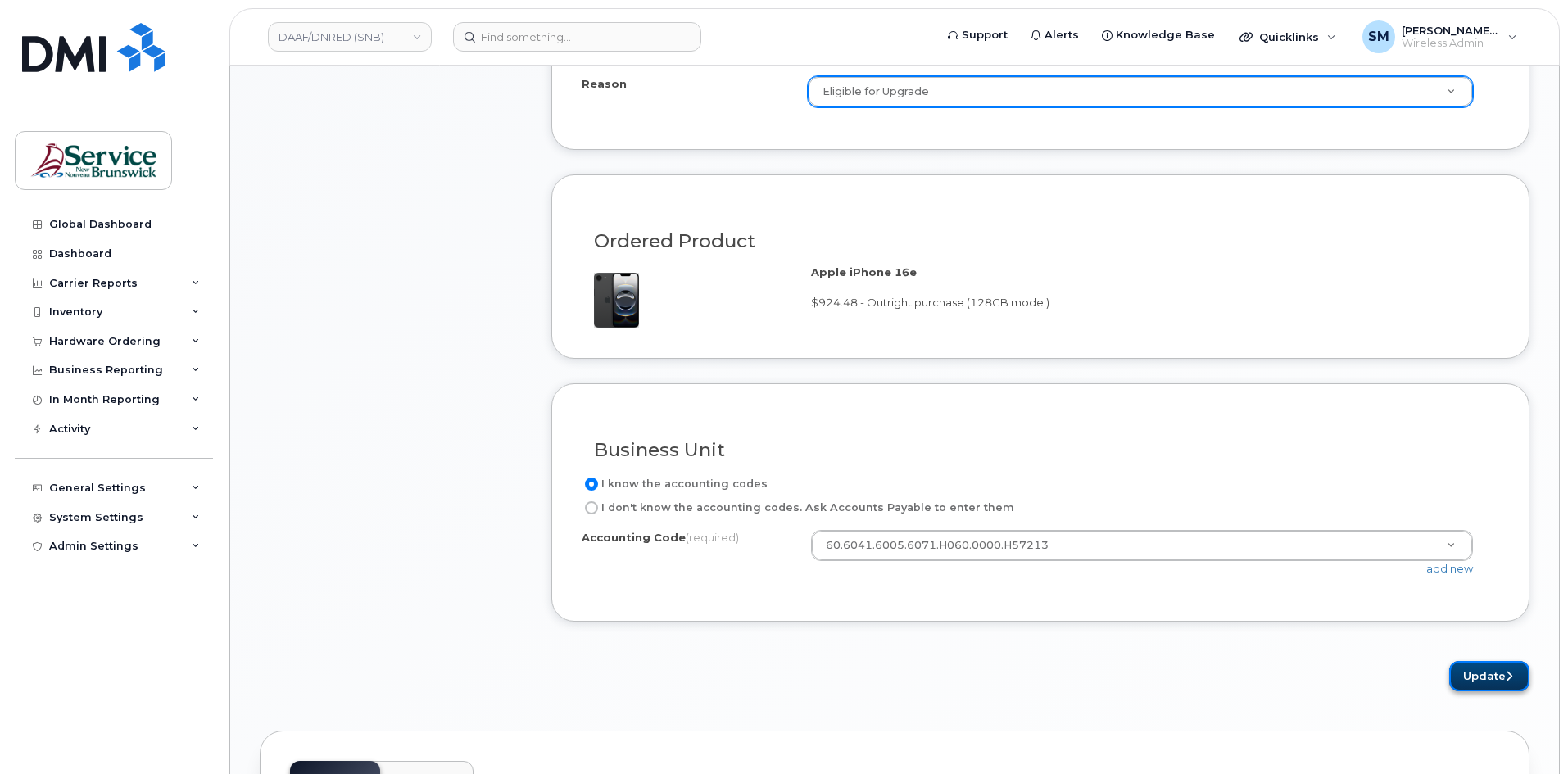
click at [1496, 674] on button "Update" at bounding box center [1489, 676] width 80 height 31
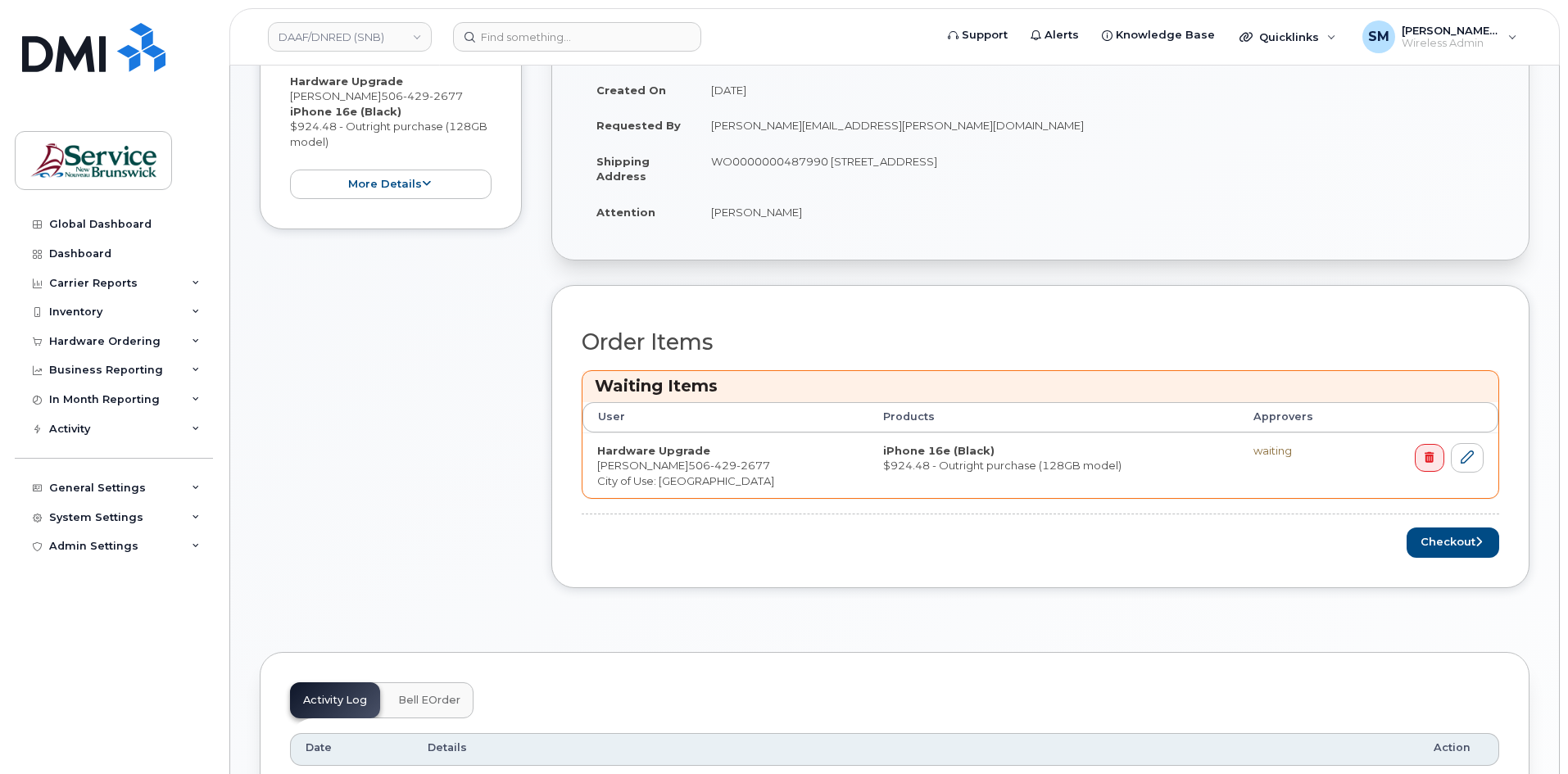
scroll to position [409, 0]
click at [1479, 550] on button "Checkout" at bounding box center [1453, 540] width 93 height 31
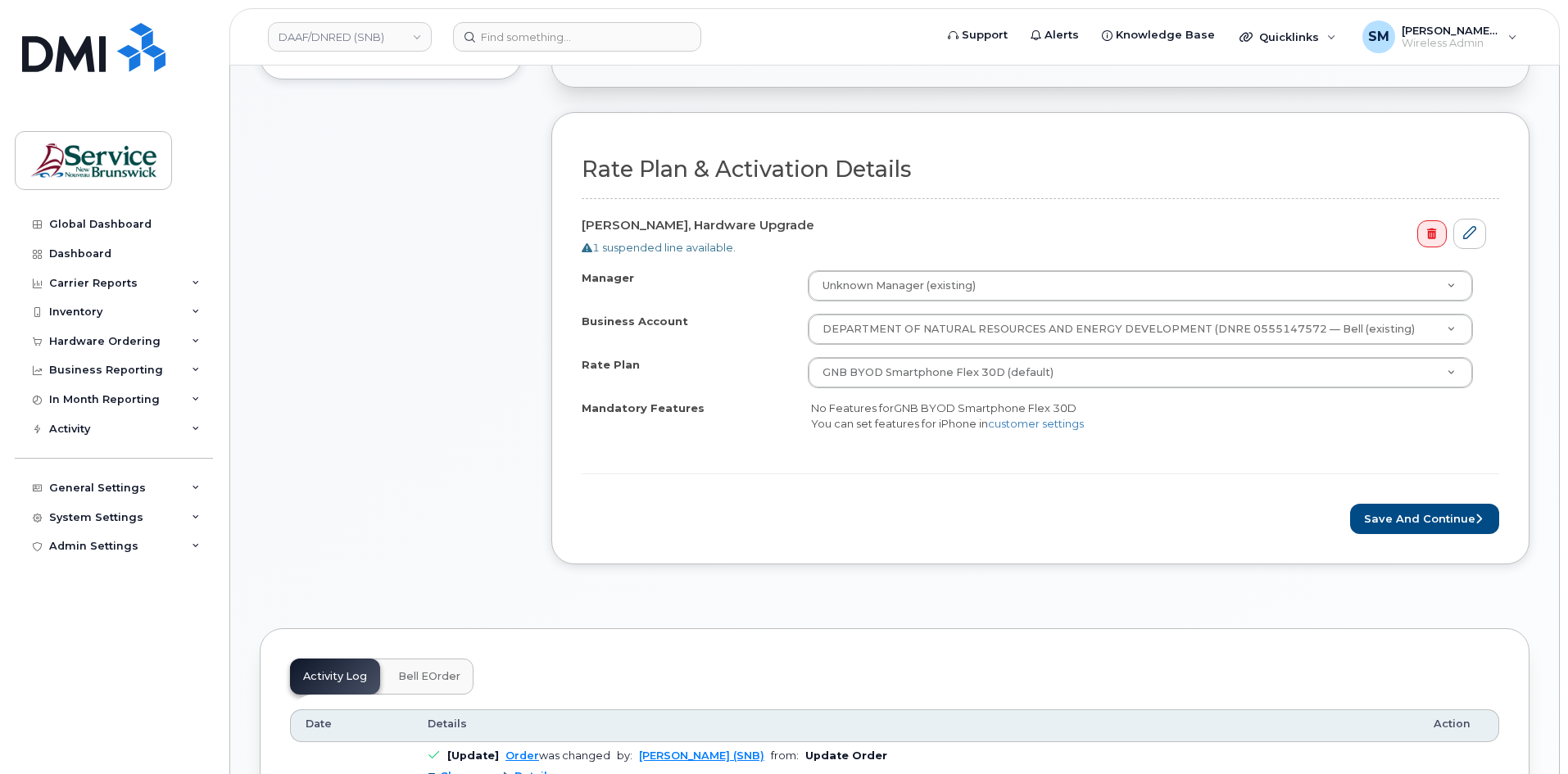
scroll to position [491, 0]
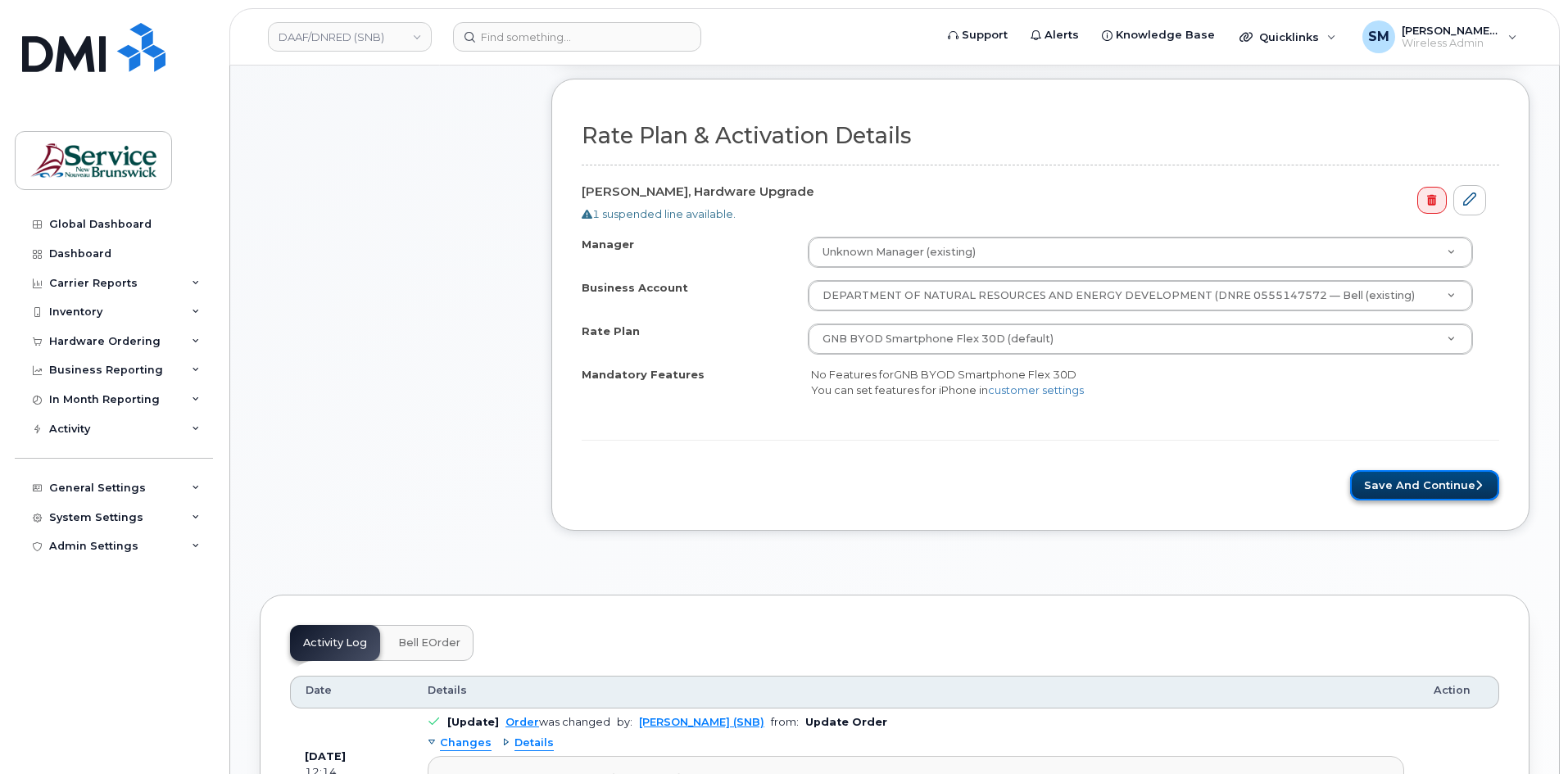
click at [1452, 497] on button "Save and Continue" at bounding box center [1425, 485] width 149 height 31
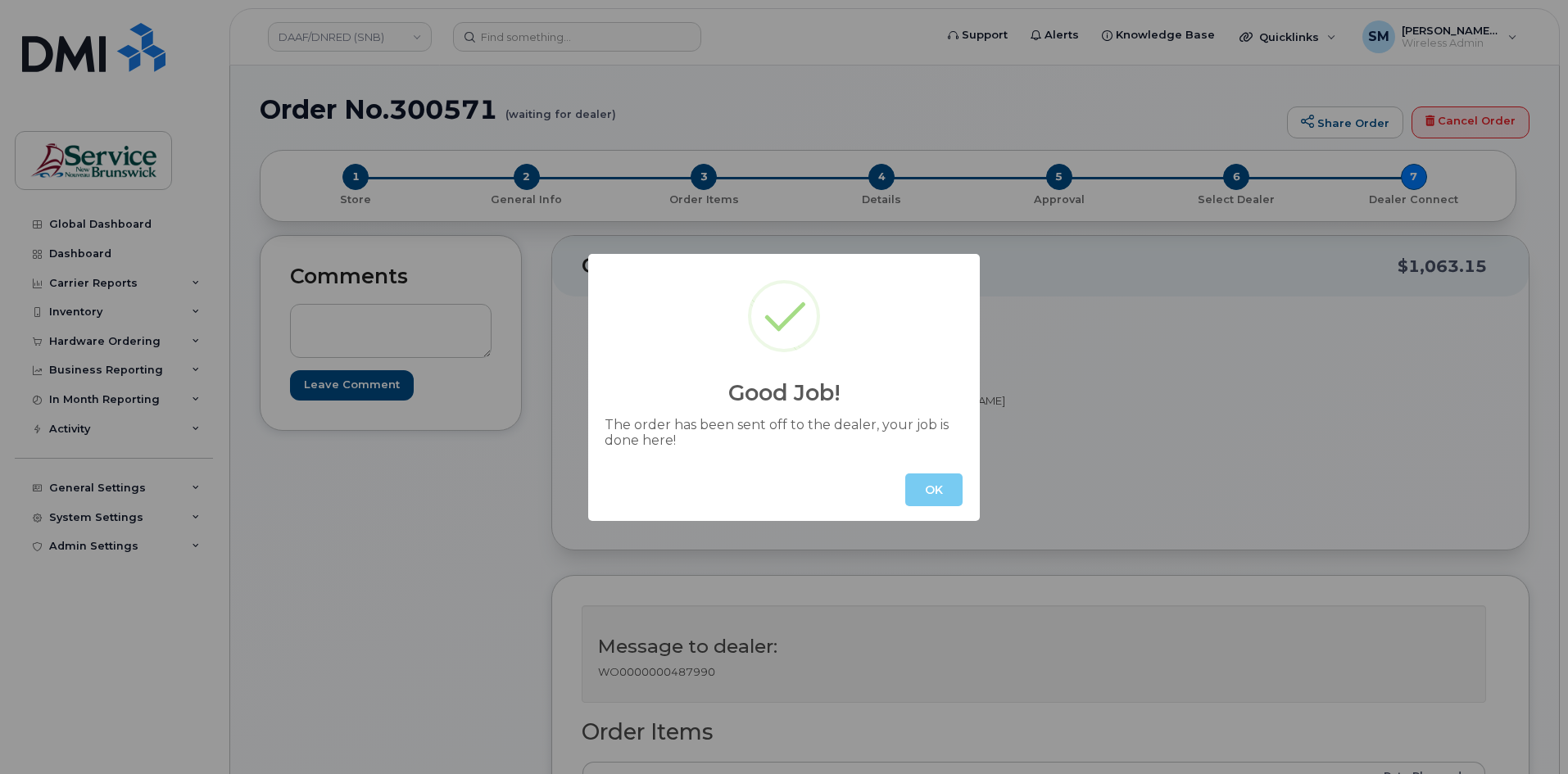
click at [932, 504] on button "OK" at bounding box center [933, 490] width 57 height 33
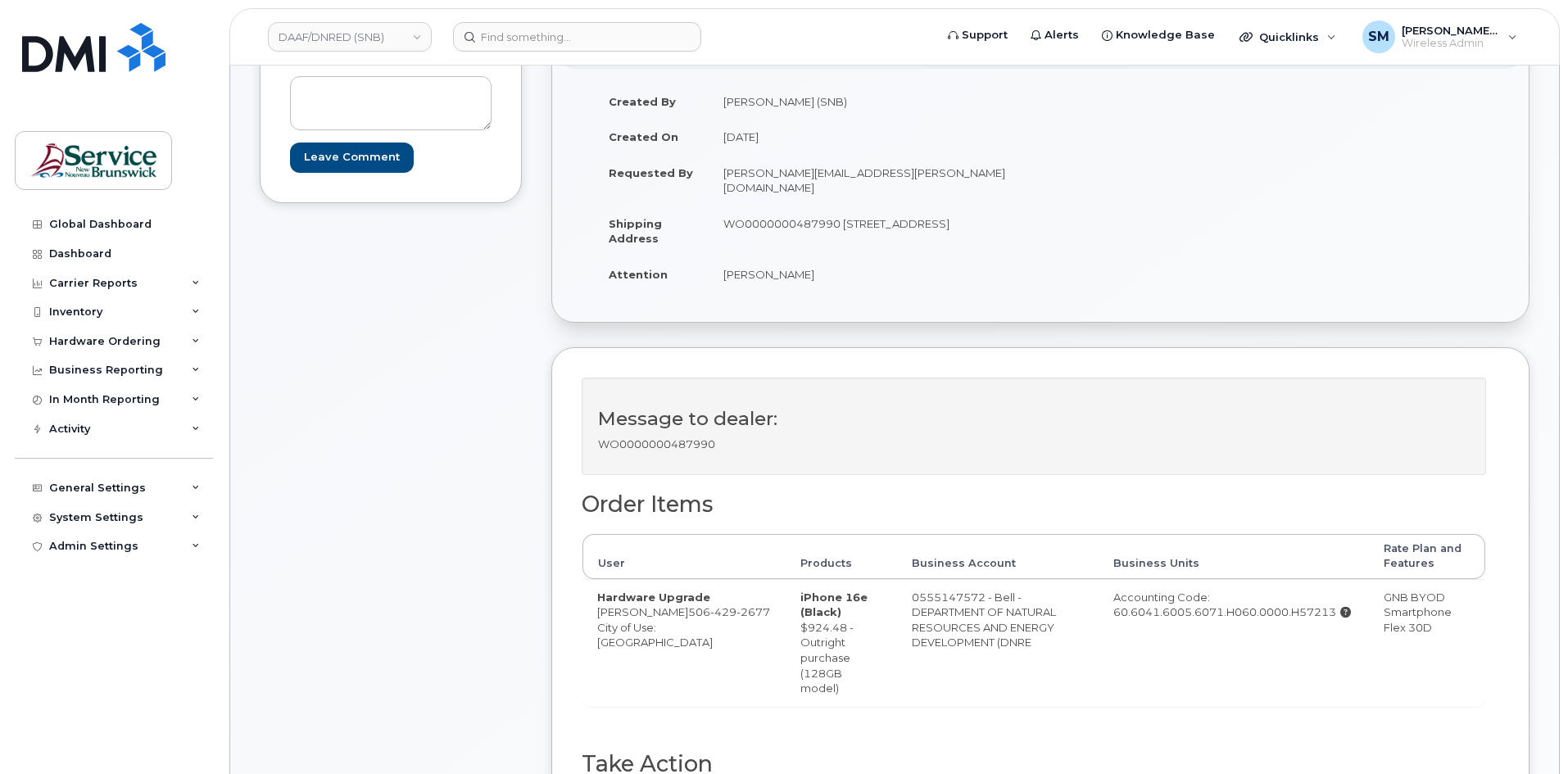
scroll to position [491, 0]
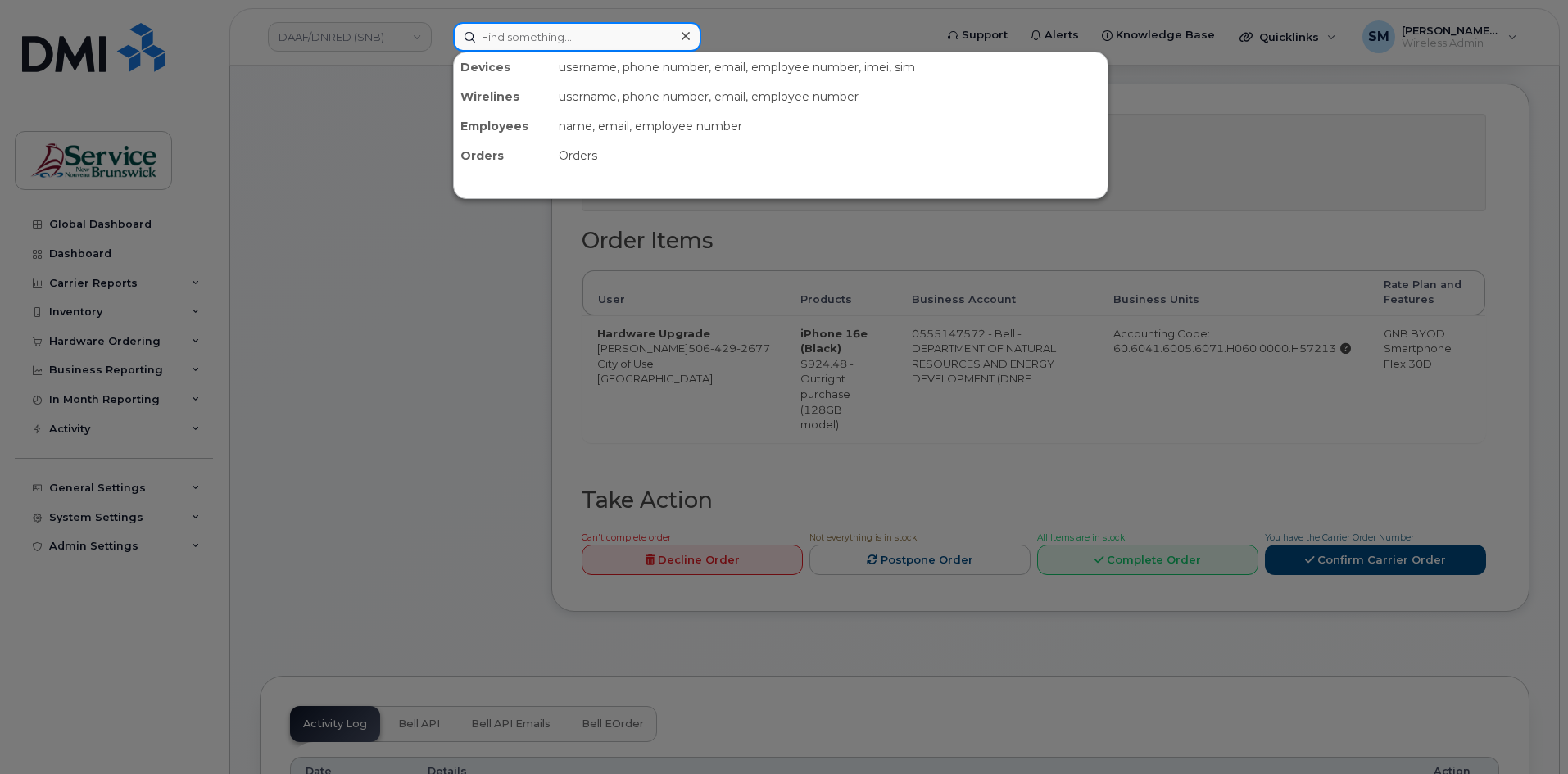
click at [549, 32] on input at bounding box center [578, 37] width 249 height 30
paste input "[PHONE_NUMBER]"
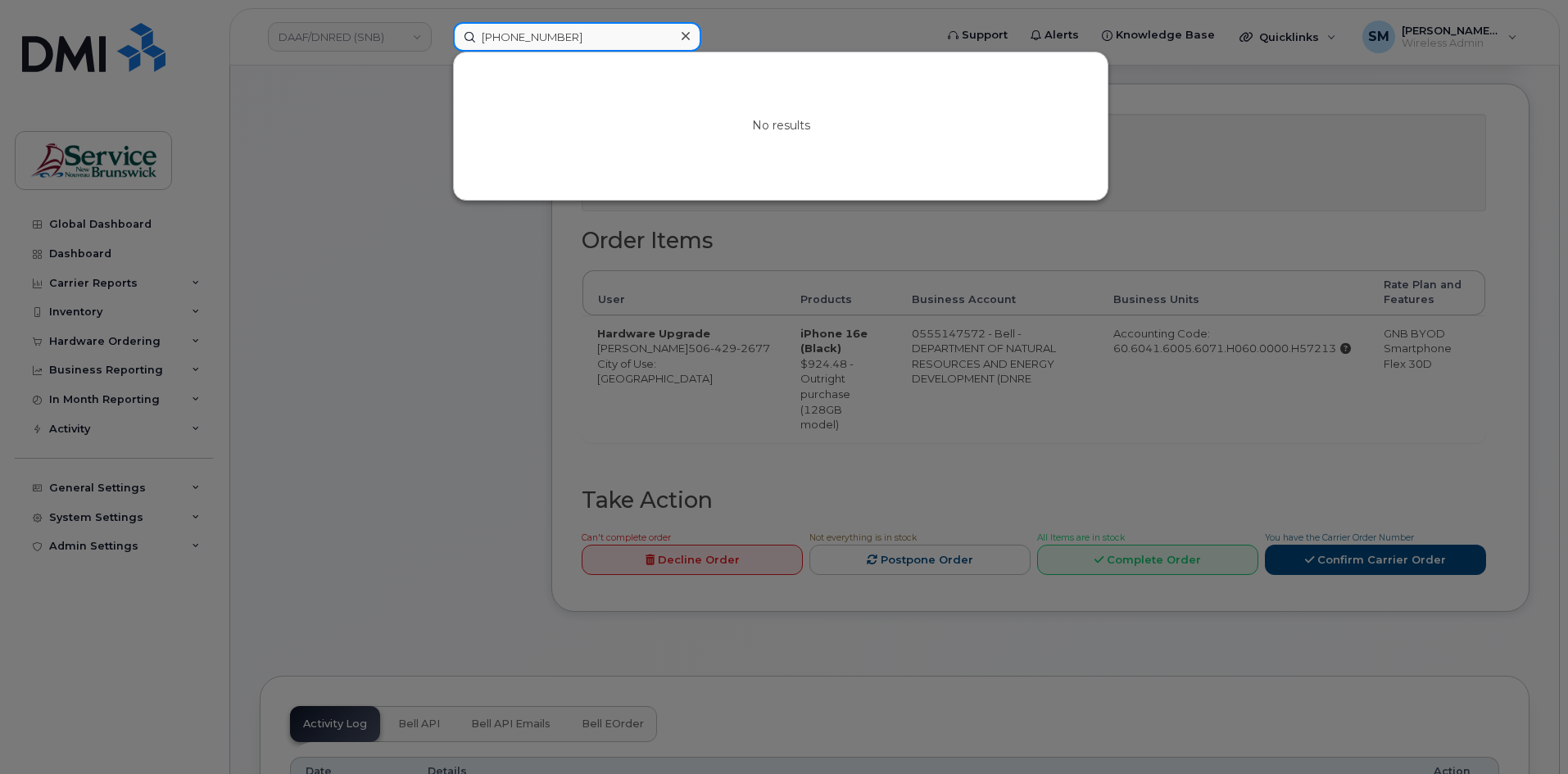
drag, startPoint x: 578, startPoint y: 36, endPoint x: 378, endPoint y: 36, distance: 200.0
click at [440, 36] on div "[PHONE_NUMBER] No results" at bounding box center [688, 37] width 496 height 30
paste input "3811313"
type input "5063811313"
